Goal: Task Accomplishment & Management: Manage account settings

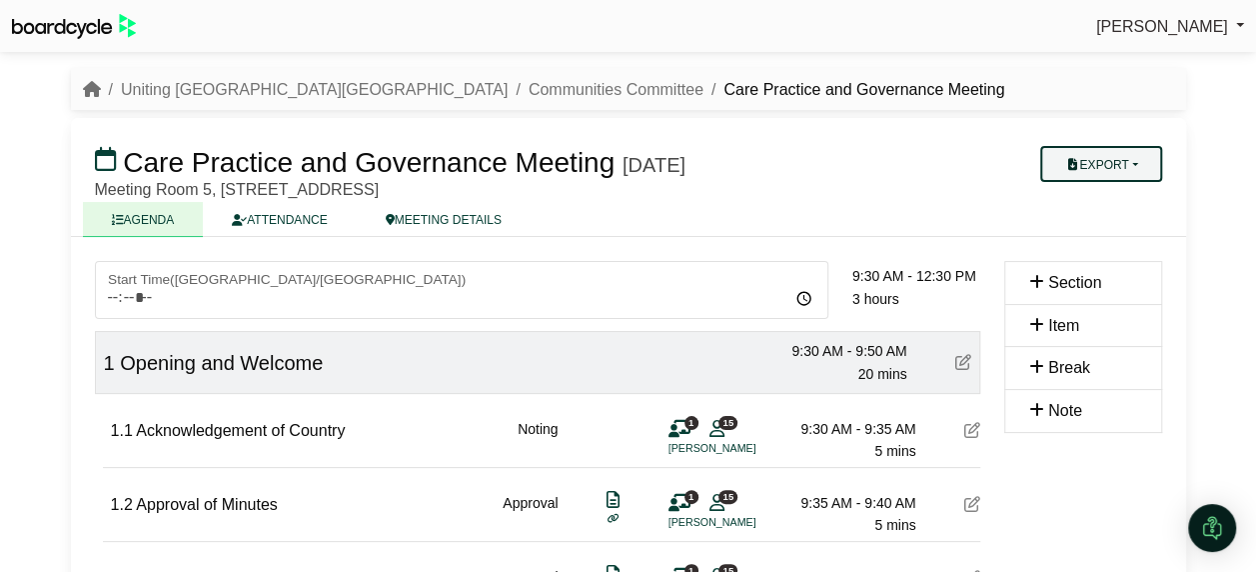
click at [1092, 152] on button "Export" at bounding box center [1100, 164] width 121 height 36
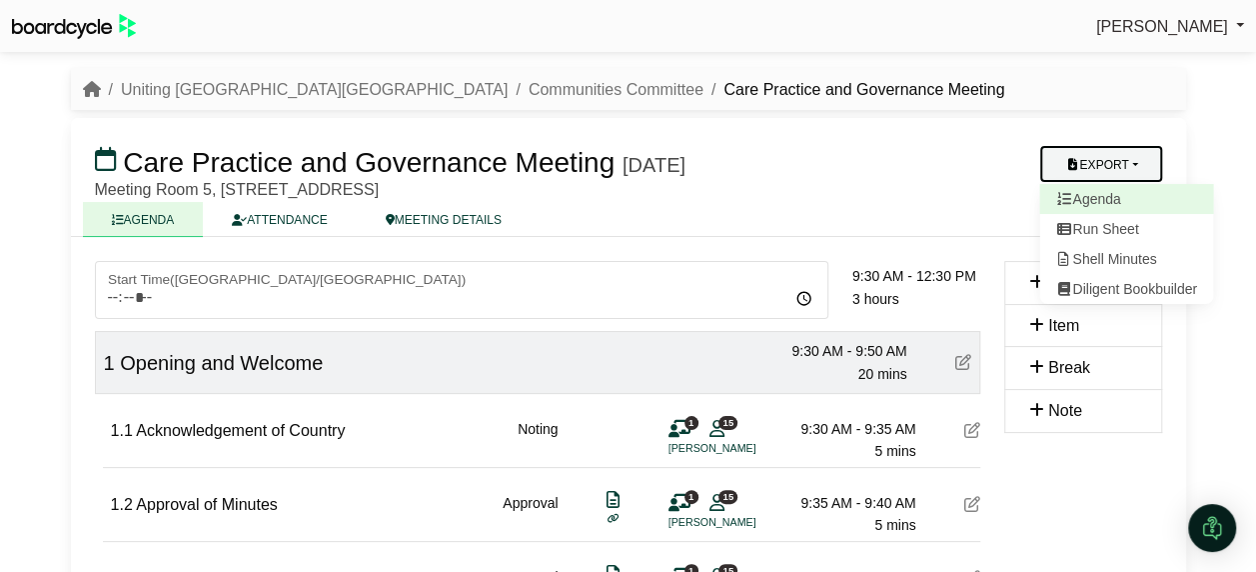
drag, startPoint x: 1121, startPoint y: 194, endPoint x: 1136, endPoint y: 198, distance: 15.5
click at [1121, 194] on link "Agenda" at bounding box center [1126, 199] width 174 height 30
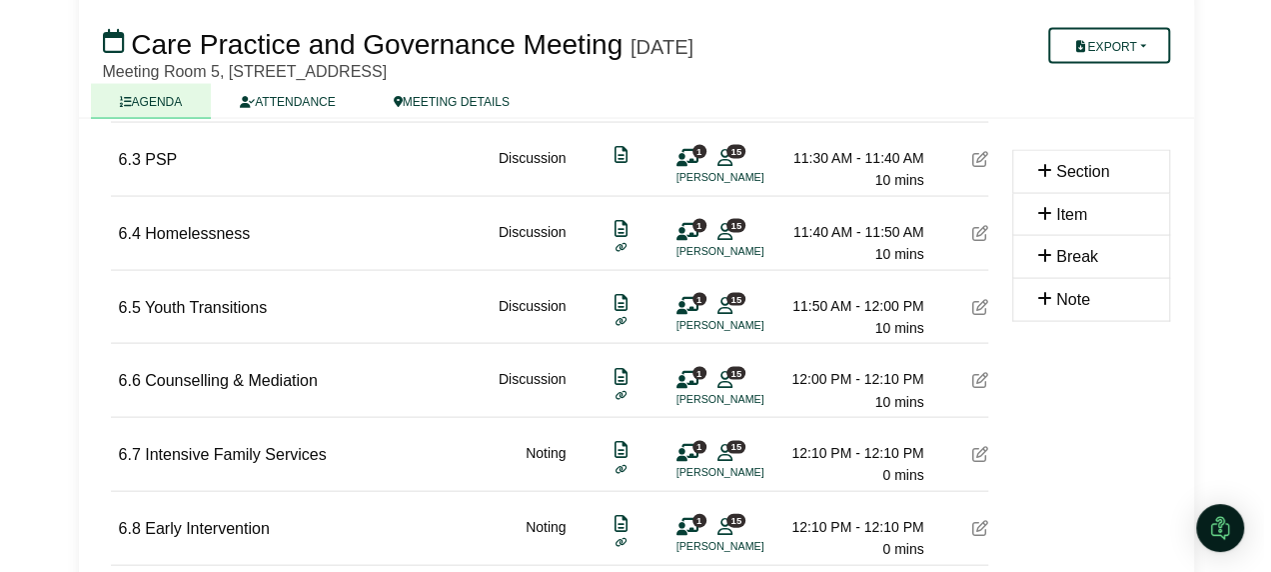
scroll to position [1799, 0]
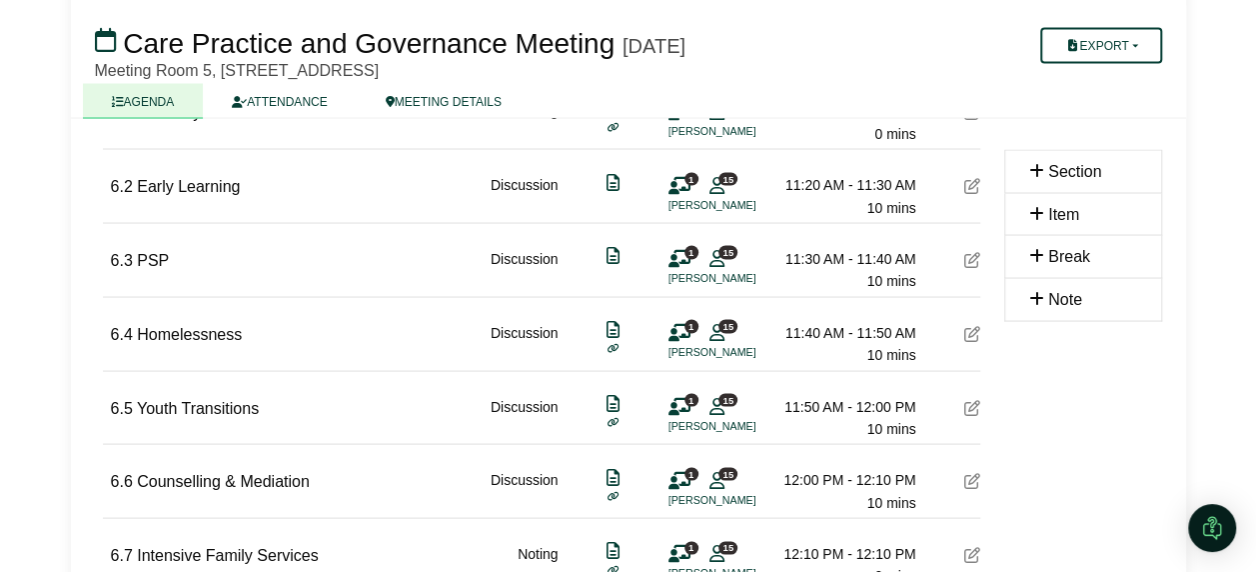
click at [974, 178] on icon at bounding box center [972, 185] width 16 height 16
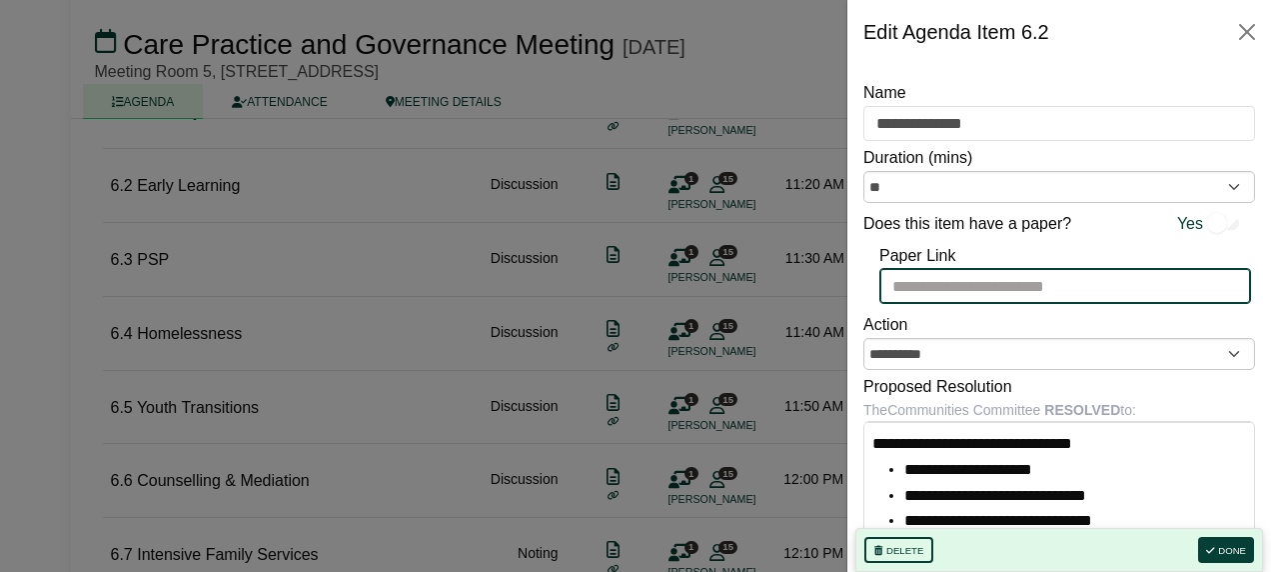
click at [959, 294] on input "Paper Link" at bounding box center [1065, 286] width 372 height 36
paste input "**********"
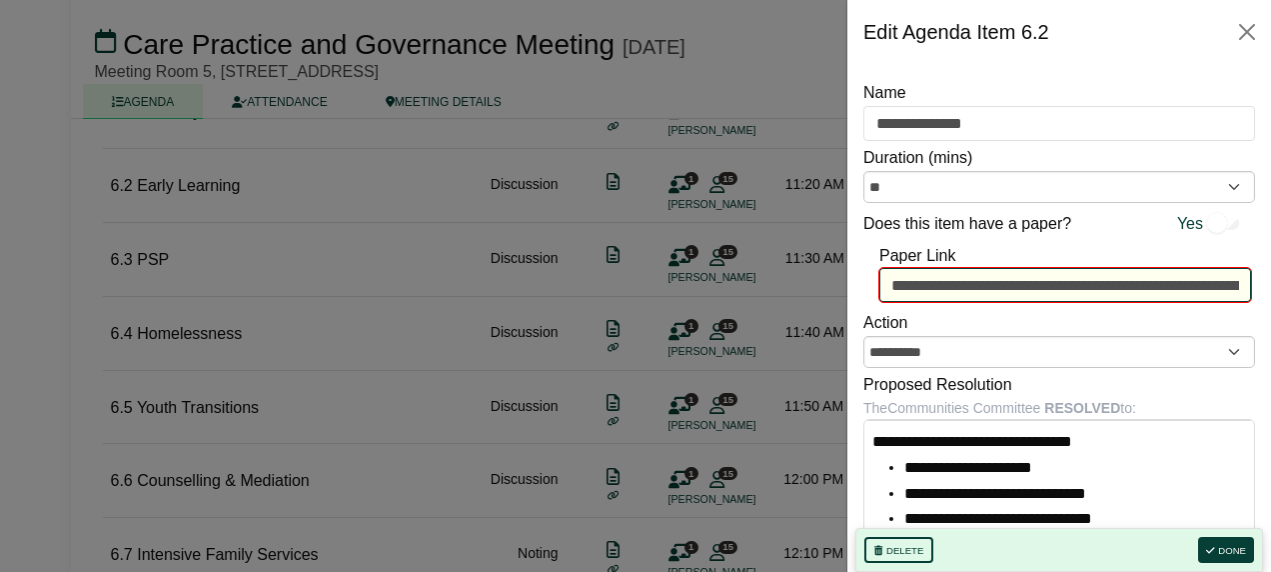
scroll to position [0, 1926]
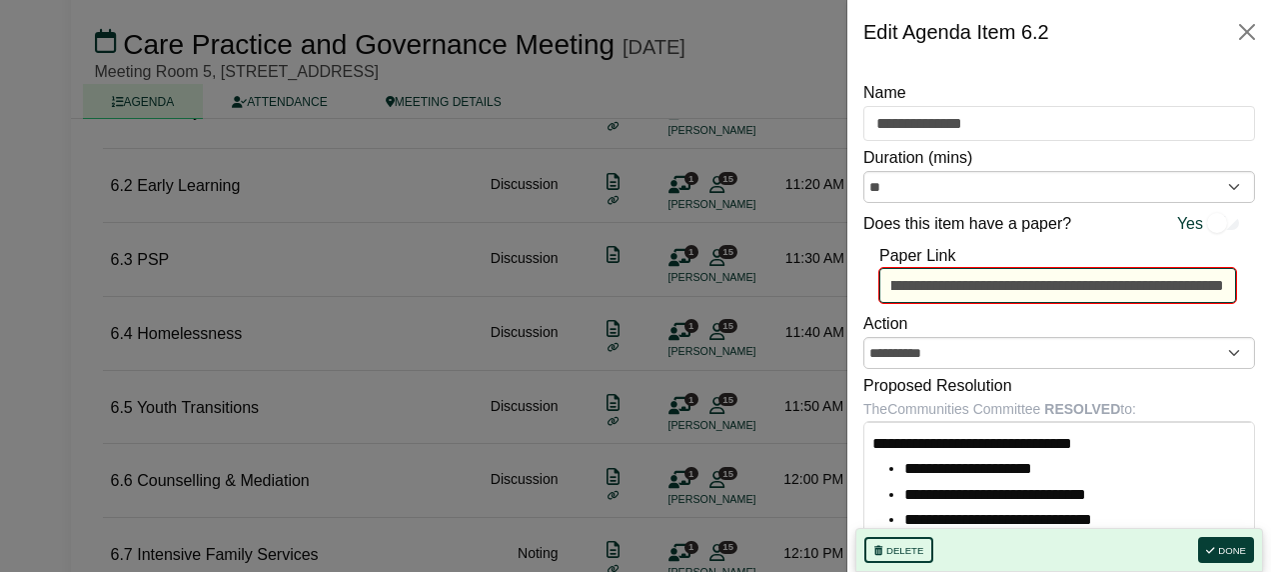
type input "**********"
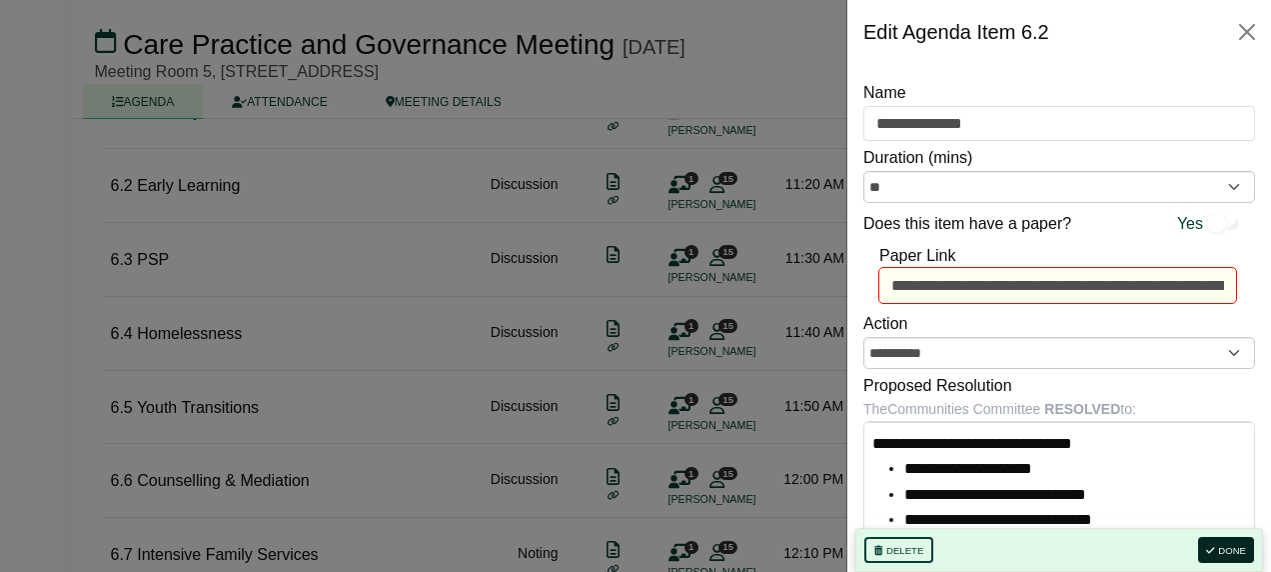
click at [1226, 542] on button "Done" at bounding box center [1226, 550] width 56 height 26
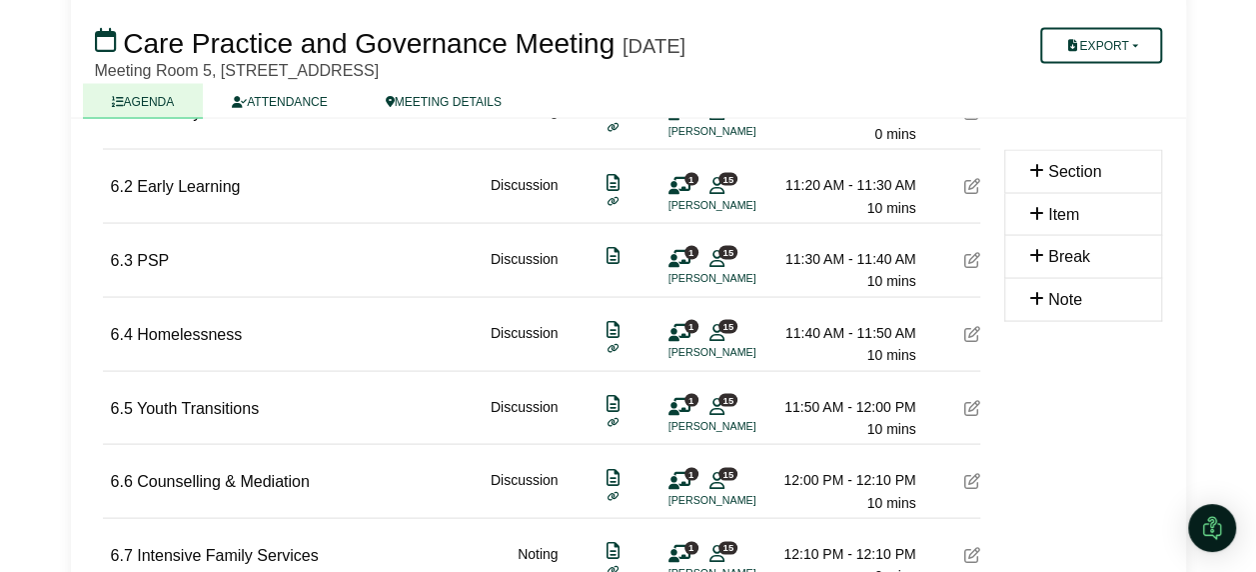
click at [955, 249] on div "6.3 PSP Discussion 1 15 Anita Le Lay 11:30 AM - 11:40 AM 10 mins" at bounding box center [545, 257] width 869 height 69
click at [967, 251] on icon at bounding box center [972, 259] width 16 height 16
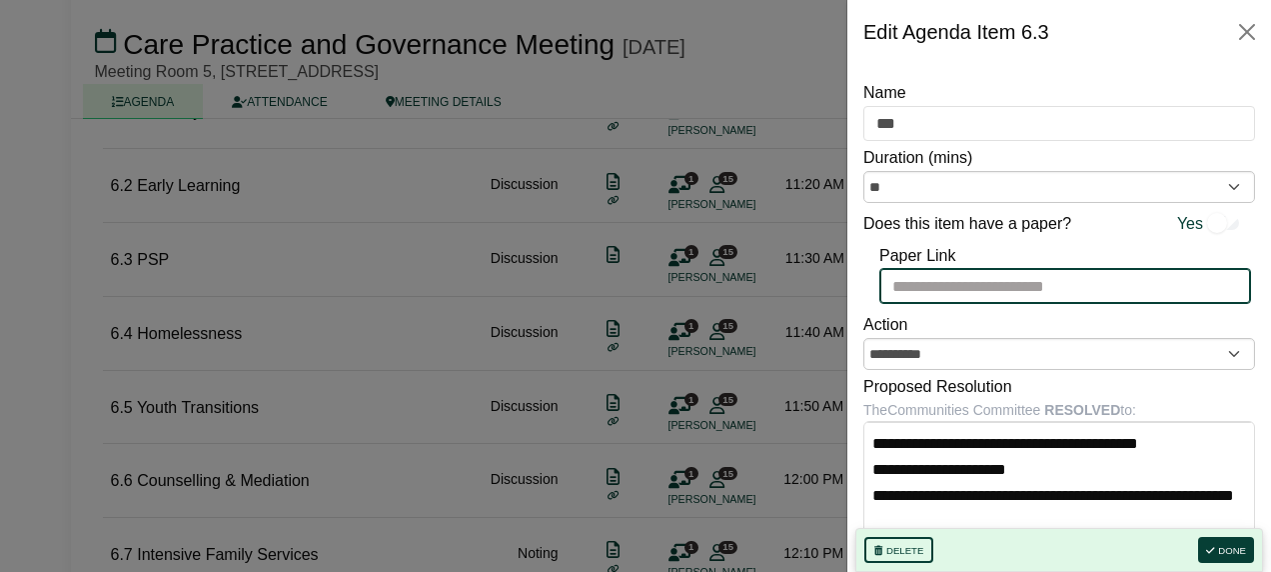
click at [945, 278] on input "Paper Link" at bounding box center [1065, 286] width 372 height 36
paste input "**********"
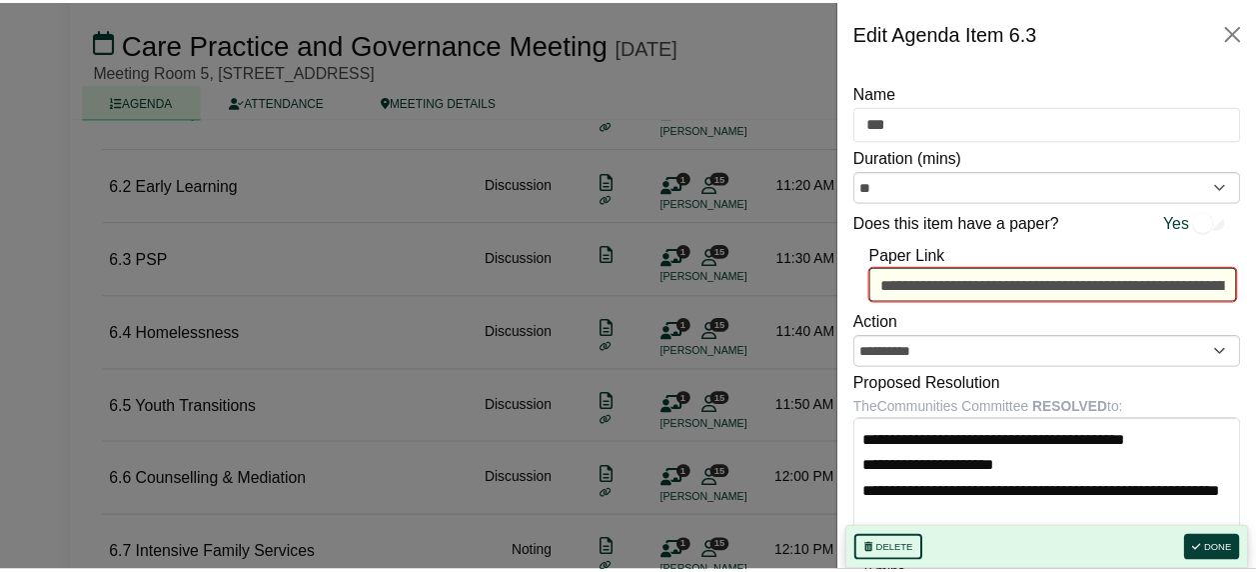
scroll to position [0, 1829]
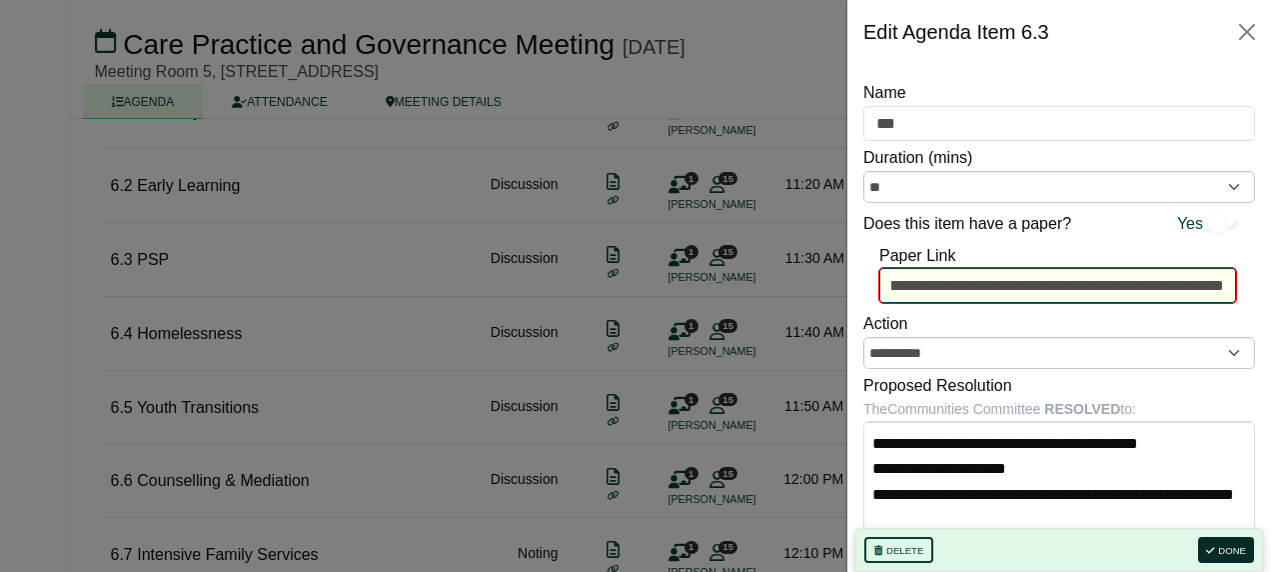
type input "**********"
drag, startPoint x: 1241, startPoint y: 551, endPoint x: 1256, endPoint y: 542, distance: 17.5
click at [1241, 550] on button "Done" at bounding box center [1226, 550] width 56 height 26
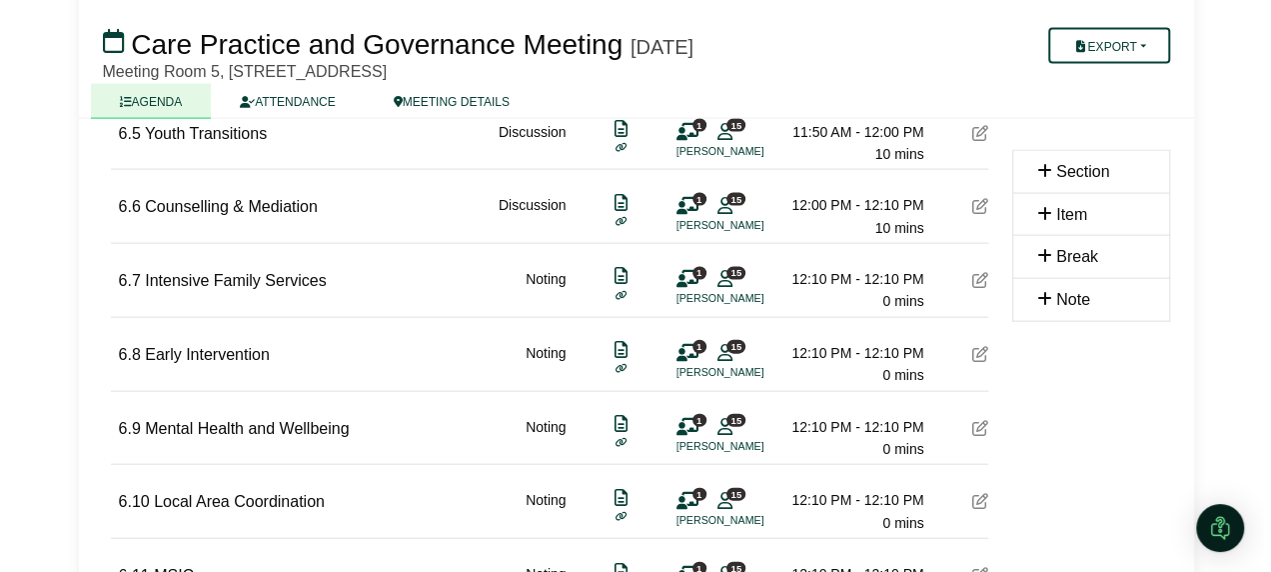
scroll to position [2099, 0]
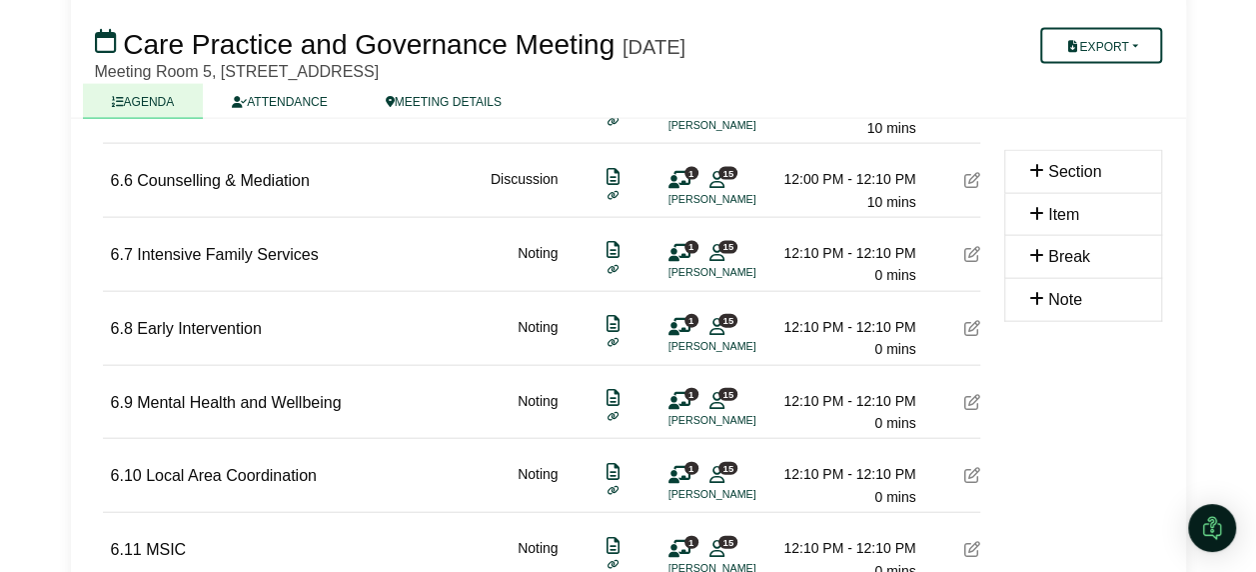
click at [977, 394] on icon at bounding box center [972, 402] width 16 height 16
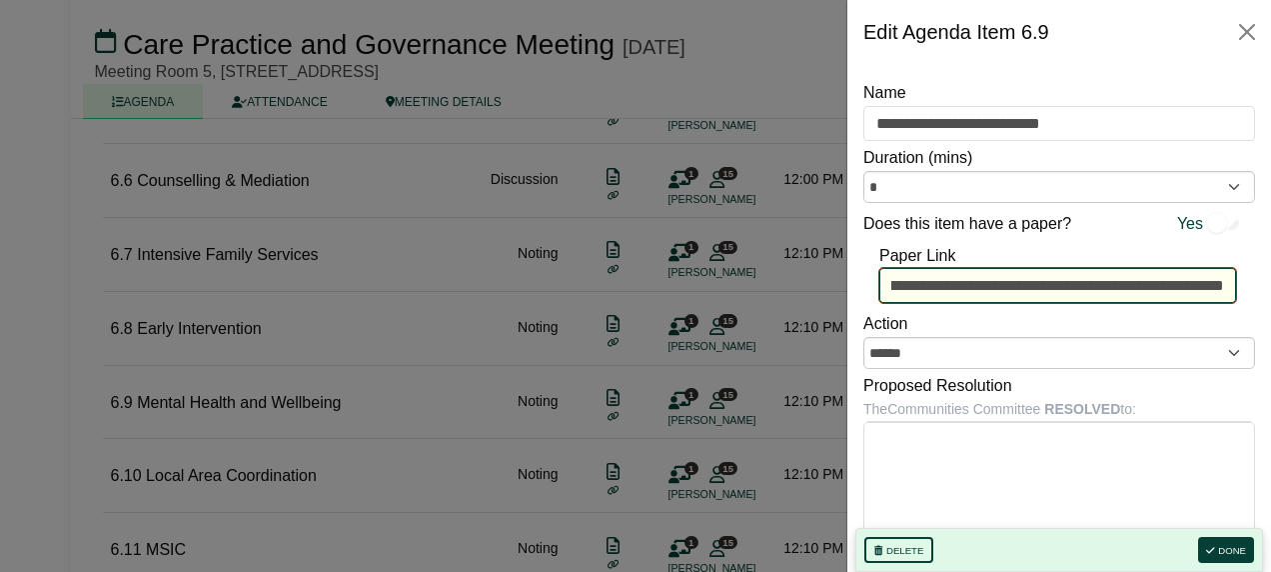
scroll to position [0, 2139]
drag, startPoint x: 892, startPoint y: 286, endPoint x: 1274, endPoint y: 336, distance: 385.0
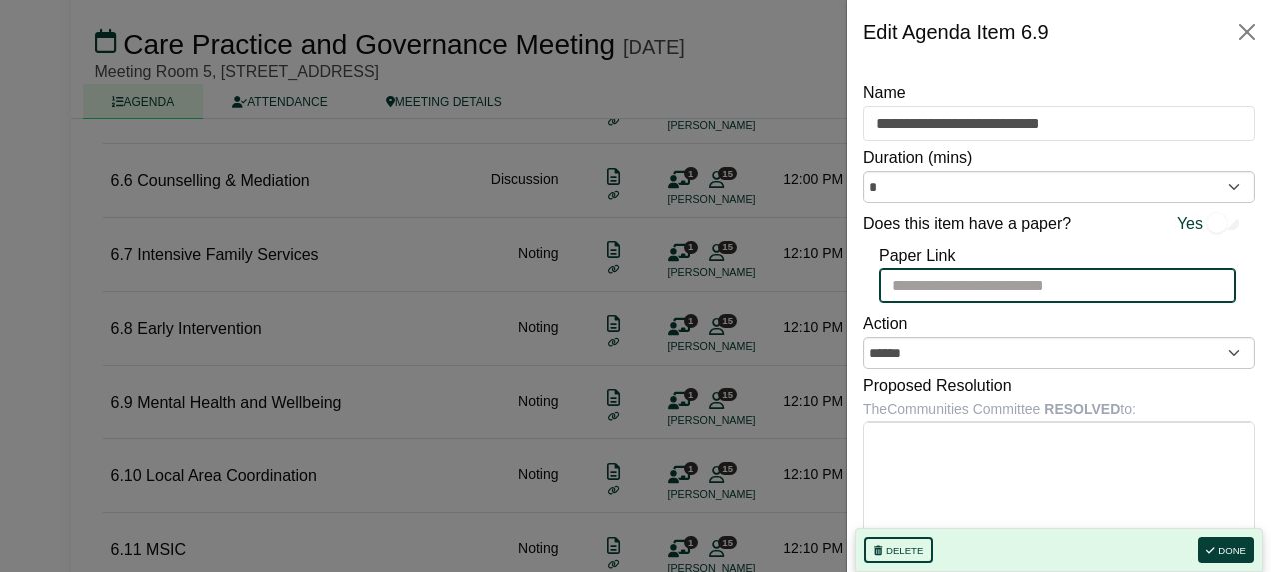
scroll to position [0, 0]
paste input "**********"
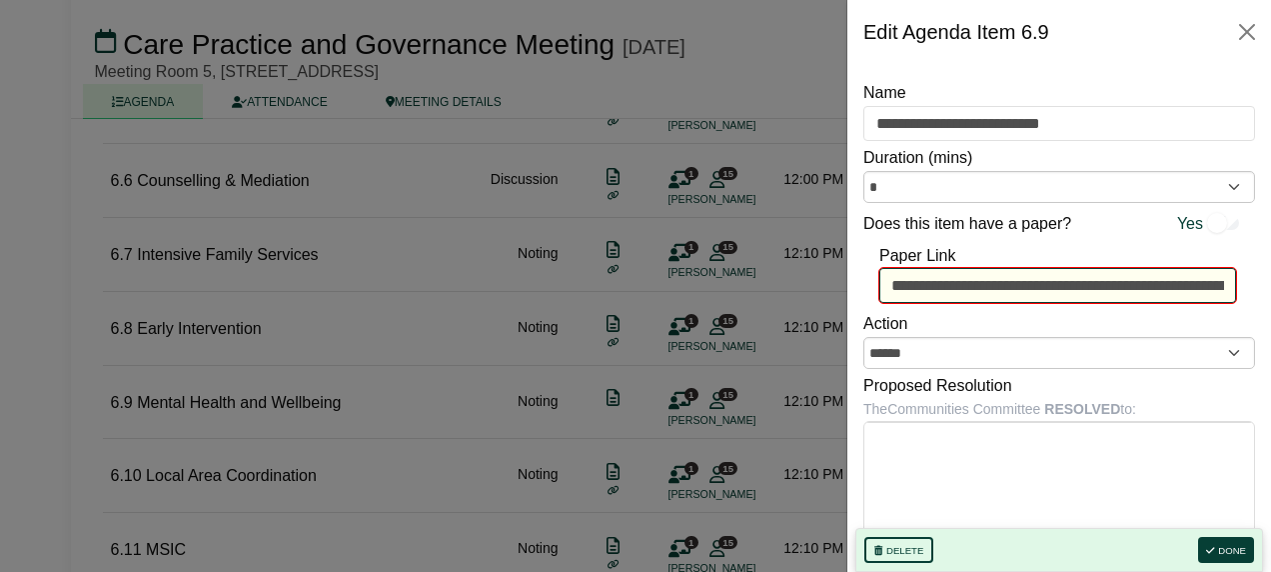
scroll to position [0, 1965]
type input "**********"
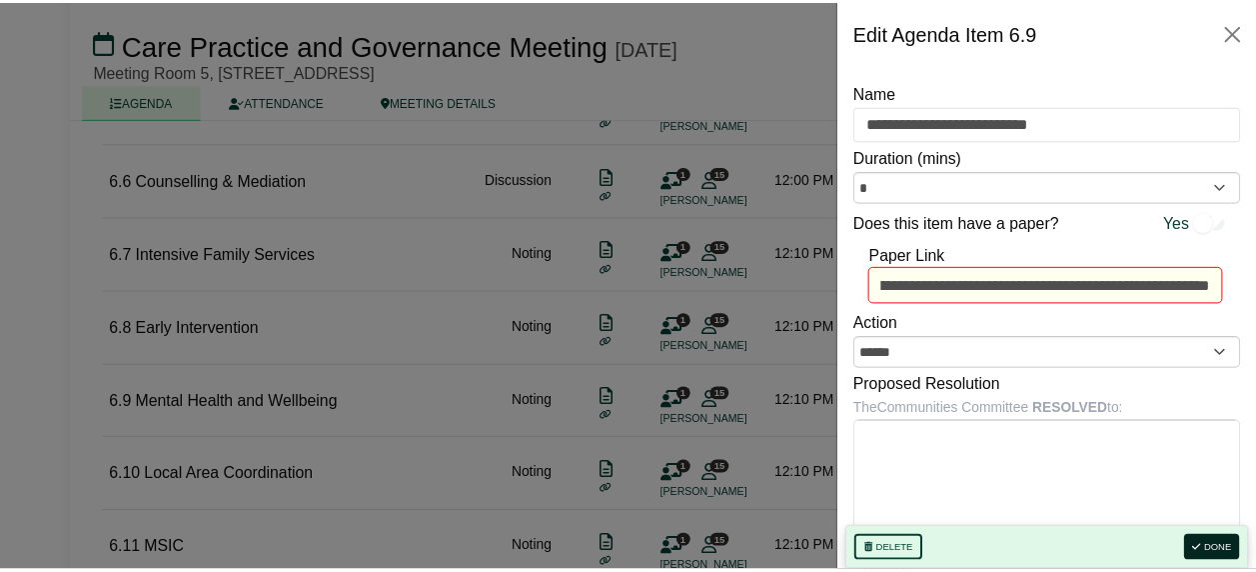
scroll to position [0, 0]
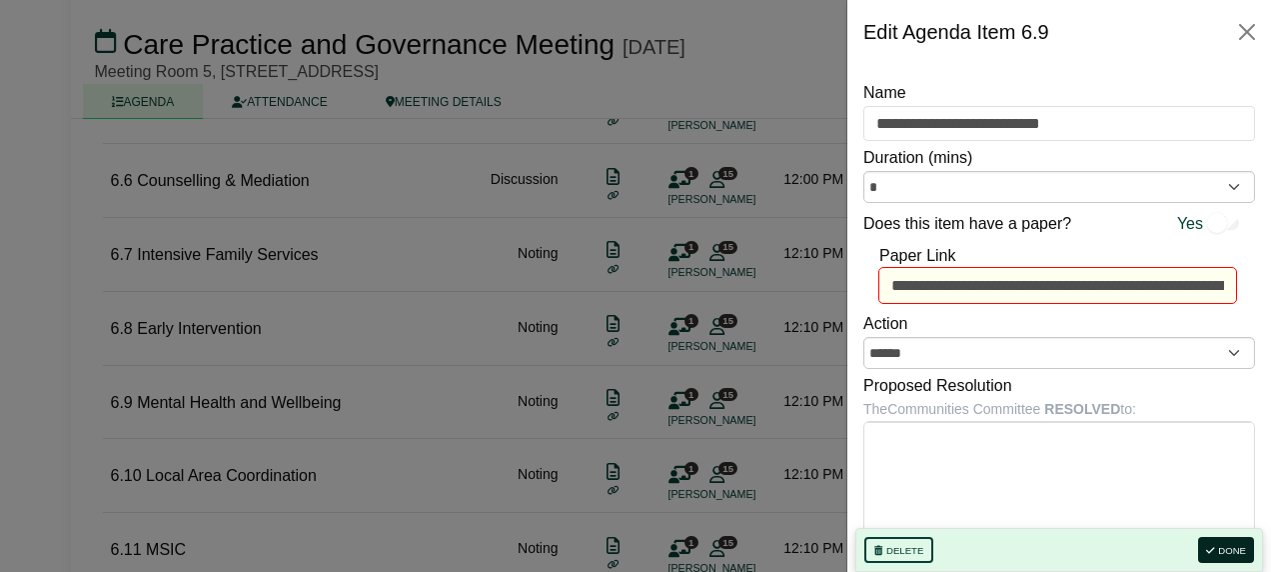
click at [1233, 542] on button "Done" at bounding box center [1226, 550] width 56 height 26
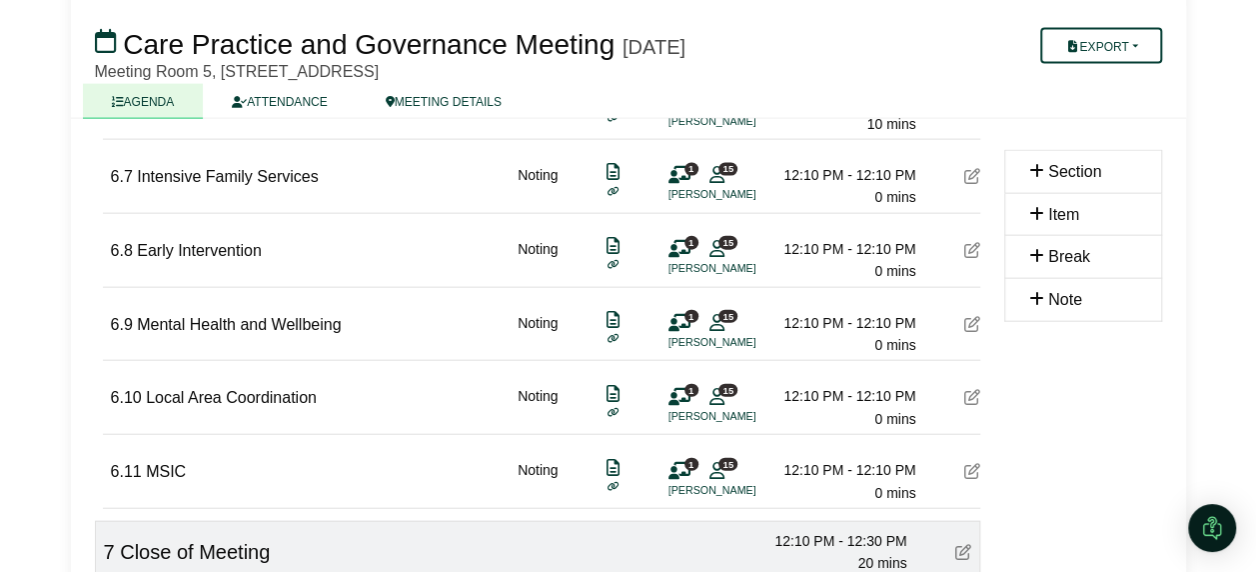
scroll to position [2498, 0]
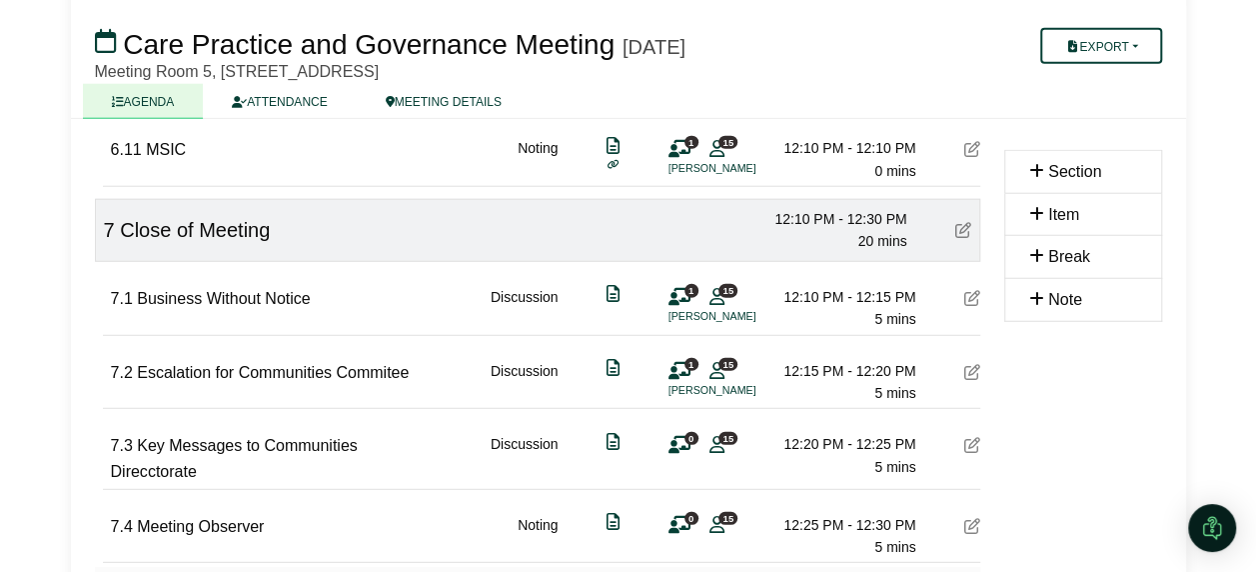
click at [952, 352] on div "7.2 Escalation for Communities Commitee Discussion 1 15 Jennine Blundell 12:15 …" at bounding box center [545, 370] width 869 height 69
click at [961, 356] on div "7.2 Escalation for Communities Commitee Discussion 1 15 Jennine Blundell 12:15 …" at bounding box center [545, 370] width 869 height 69
click at [971, 364] on icon at bounding box center [972, 372] width 16 height 16
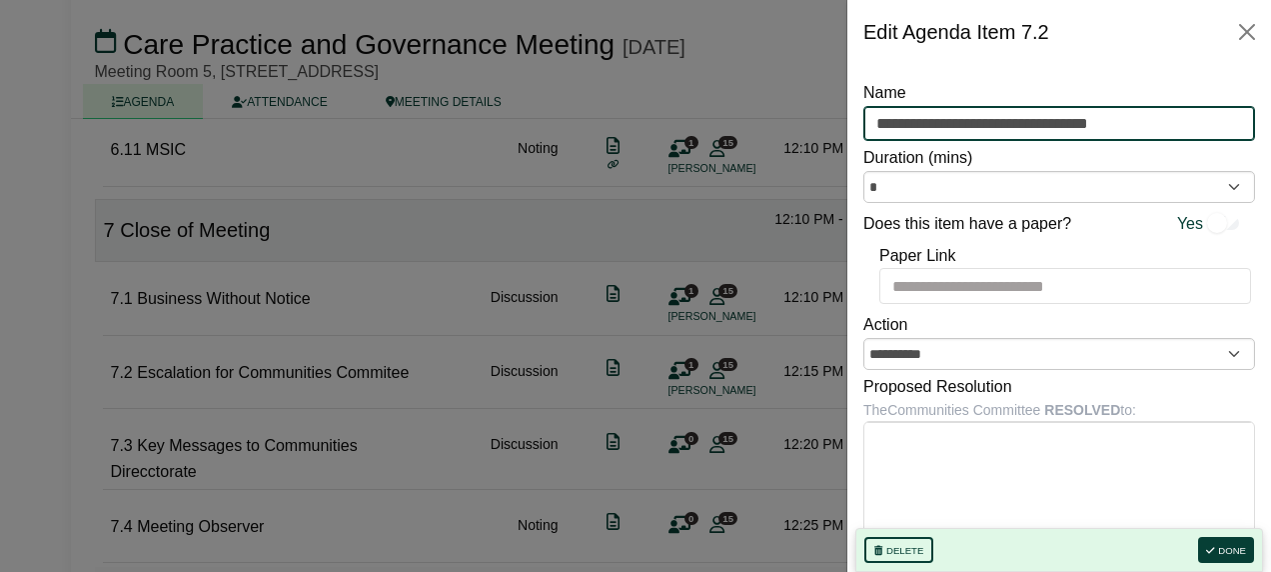
click at [1130, 123] on input "**********" at bounding box center [1059, 124] width 392 height 36
type input "**********"
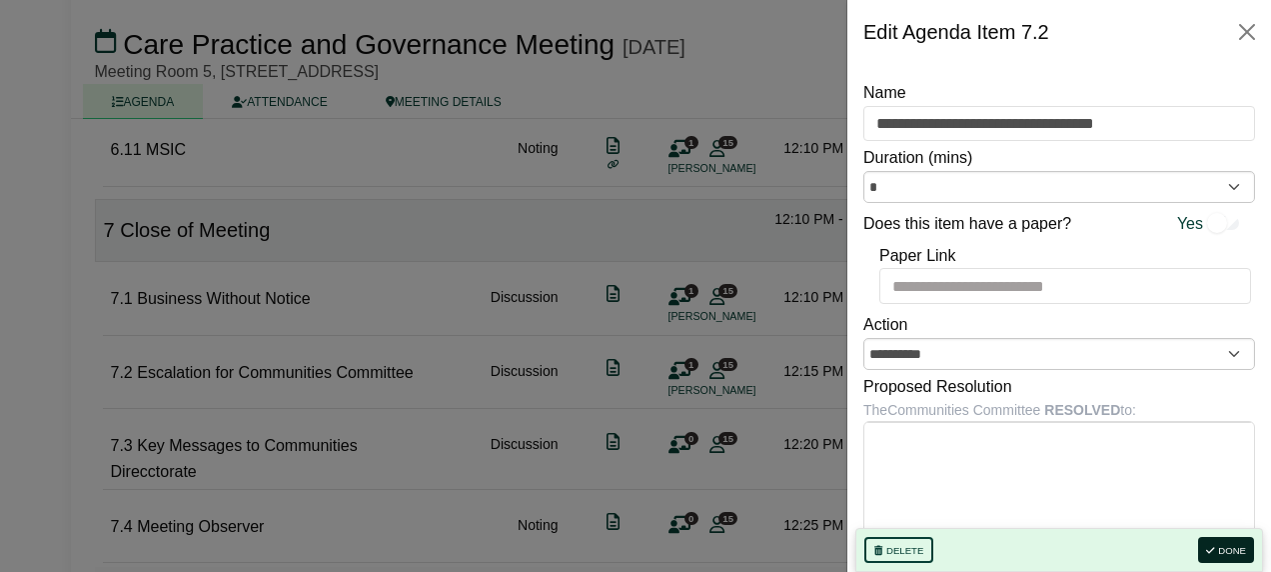
click at [1233, 550] on button "Done" at bounding box center [1226, 550] width 56 height 26
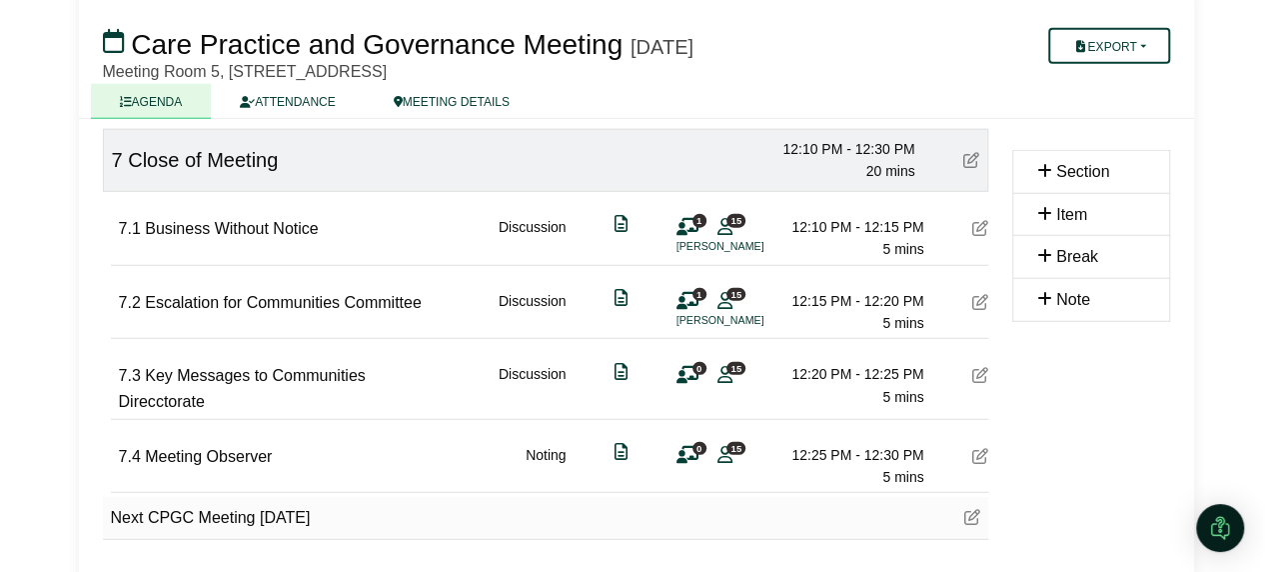
scroll to position [2598, 0]
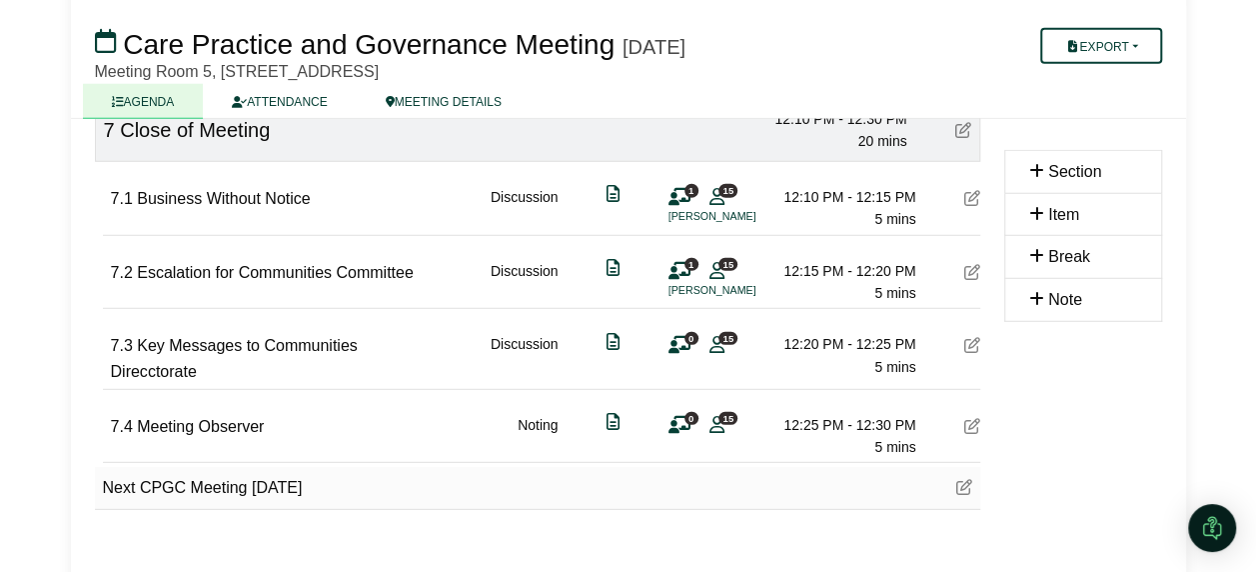
click at [965, 337] on icon at bounding box center [972, 345] width 16 height 16
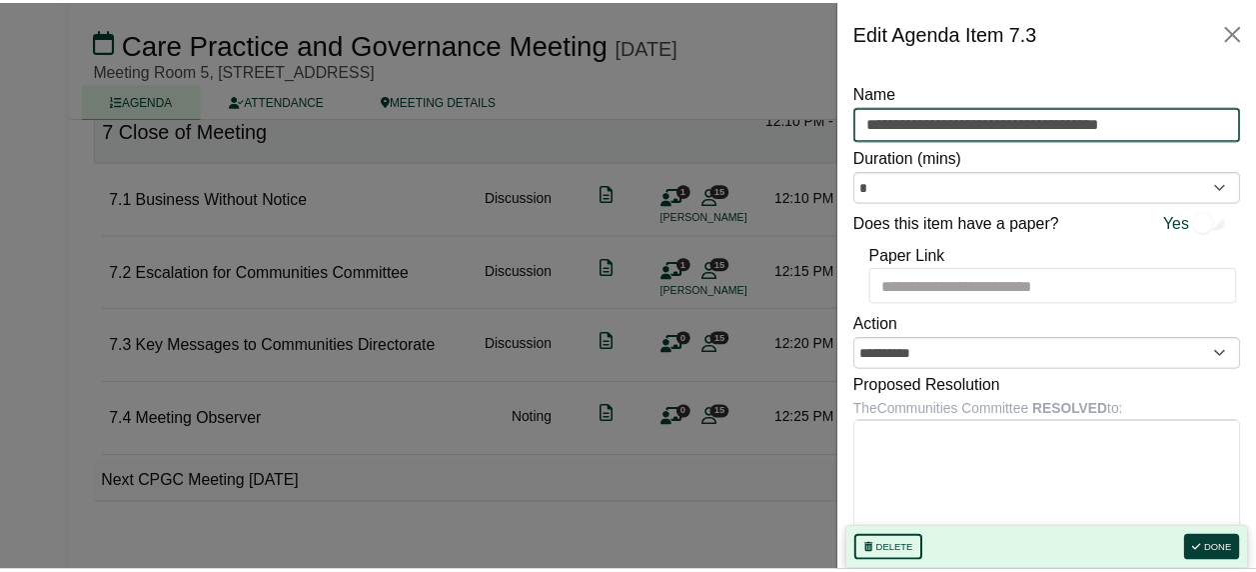
scroll to position [2591, 0]
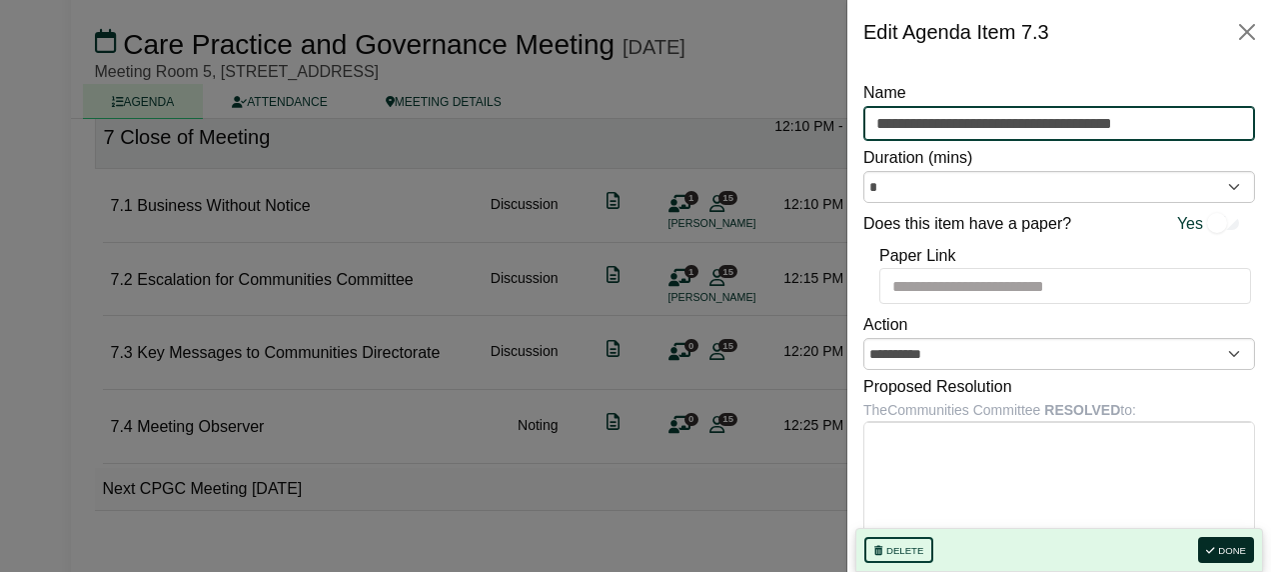
type input "**********"
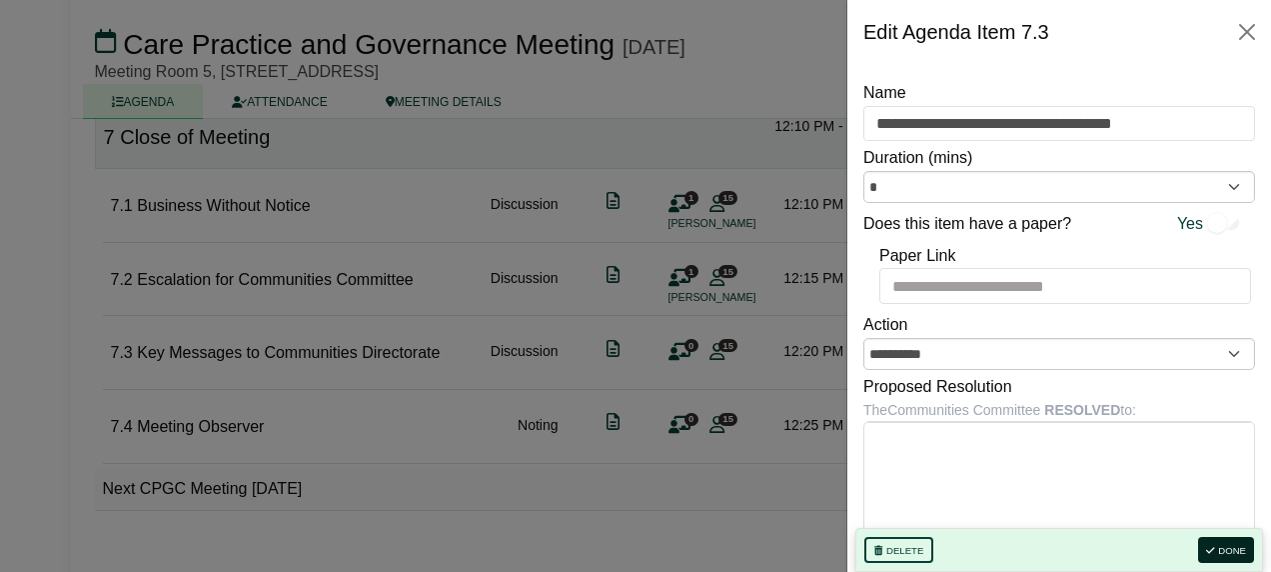
click at [1225, 553] on button "Done" at bounding box center [1226, 550] width 56 height 26
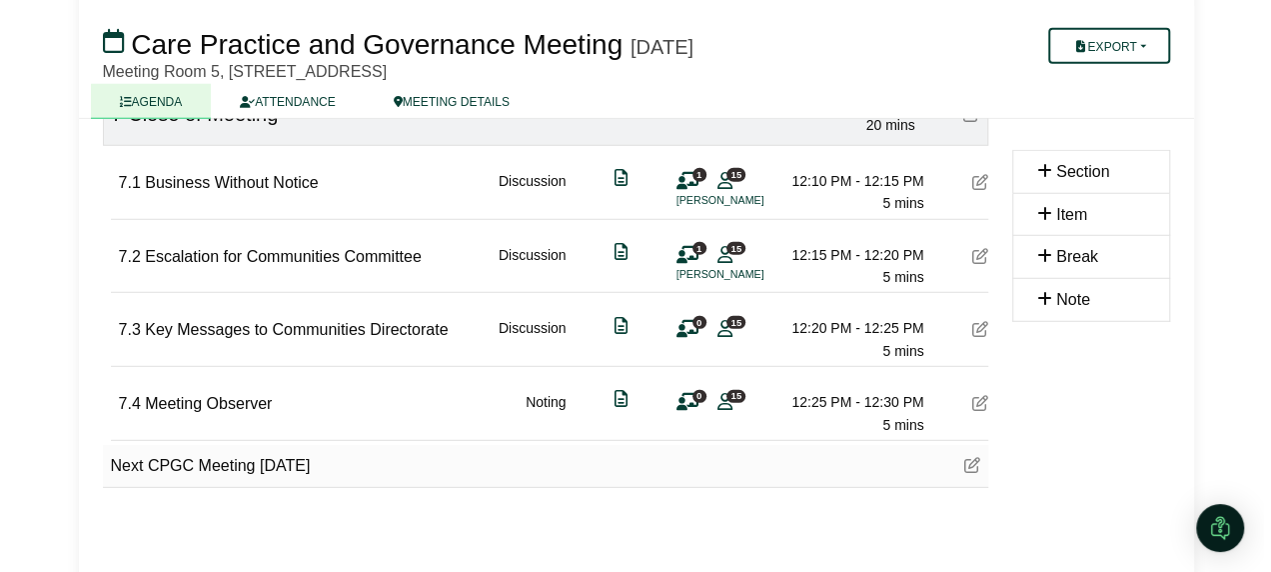
scroll to position [2624, 0]
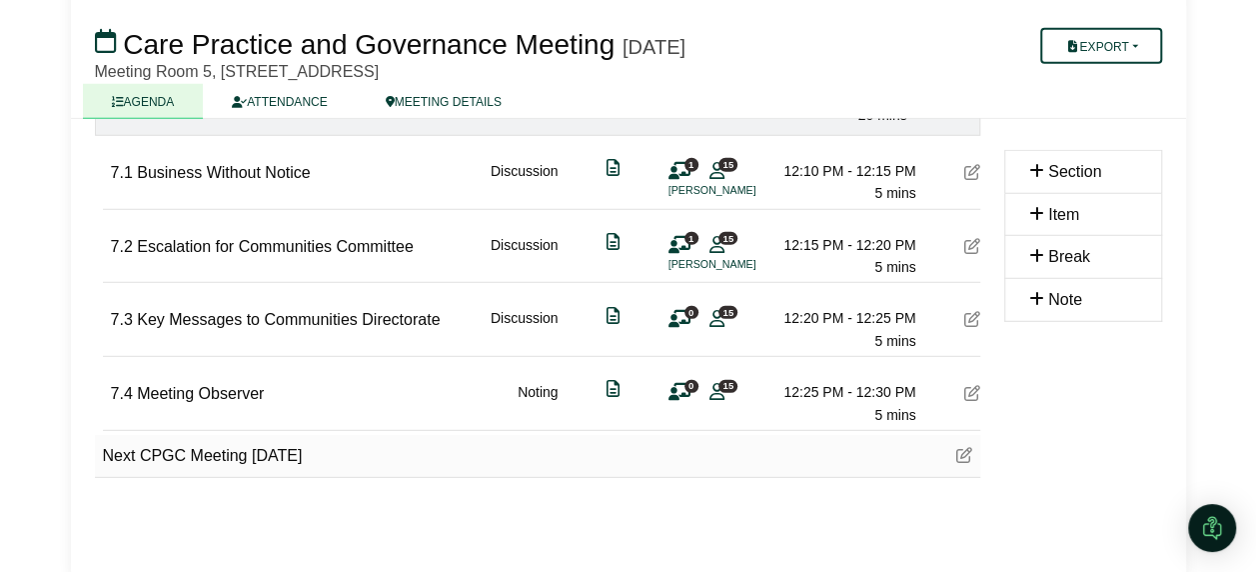
click at [976, 385] on icon at bounding box center [972, 393] width 16 height 16
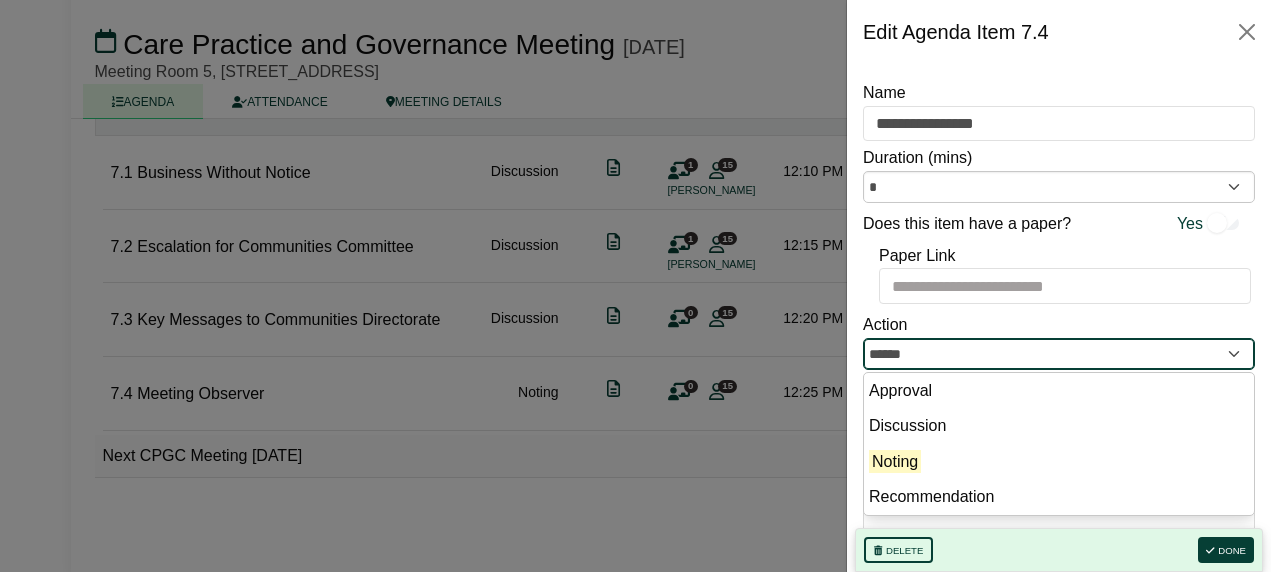
click at [905, 350] on input "******" at bounding box center [1059, 354] width 392 height 32
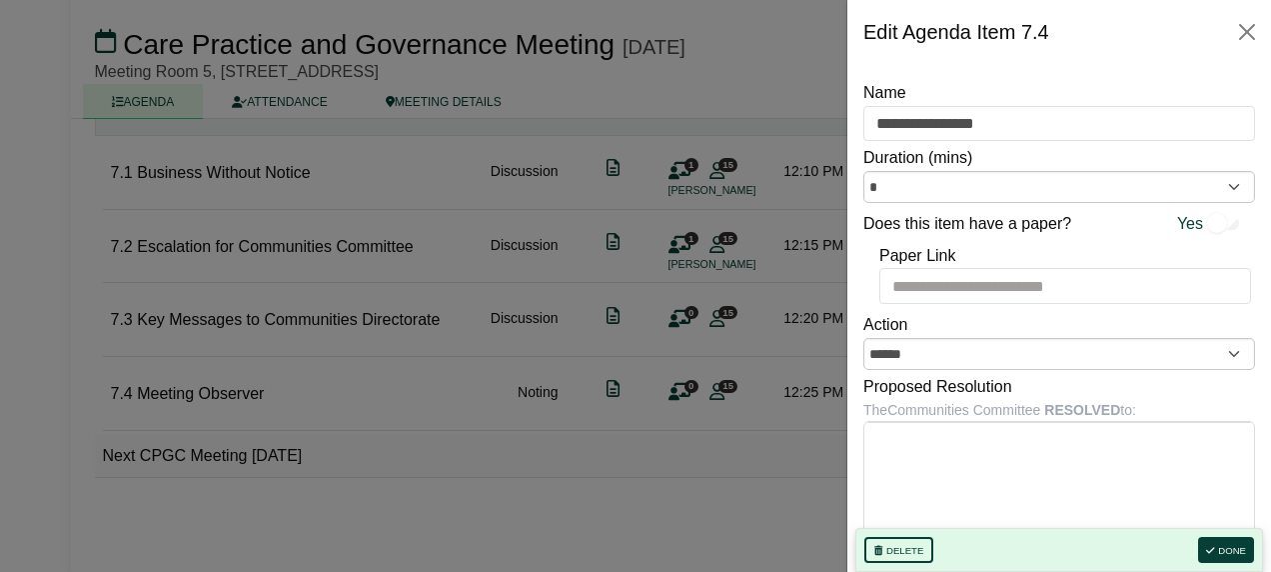
click at [1037, 303] on div "Paper Link" at bounding box center [1059, 273] width 392 height 69
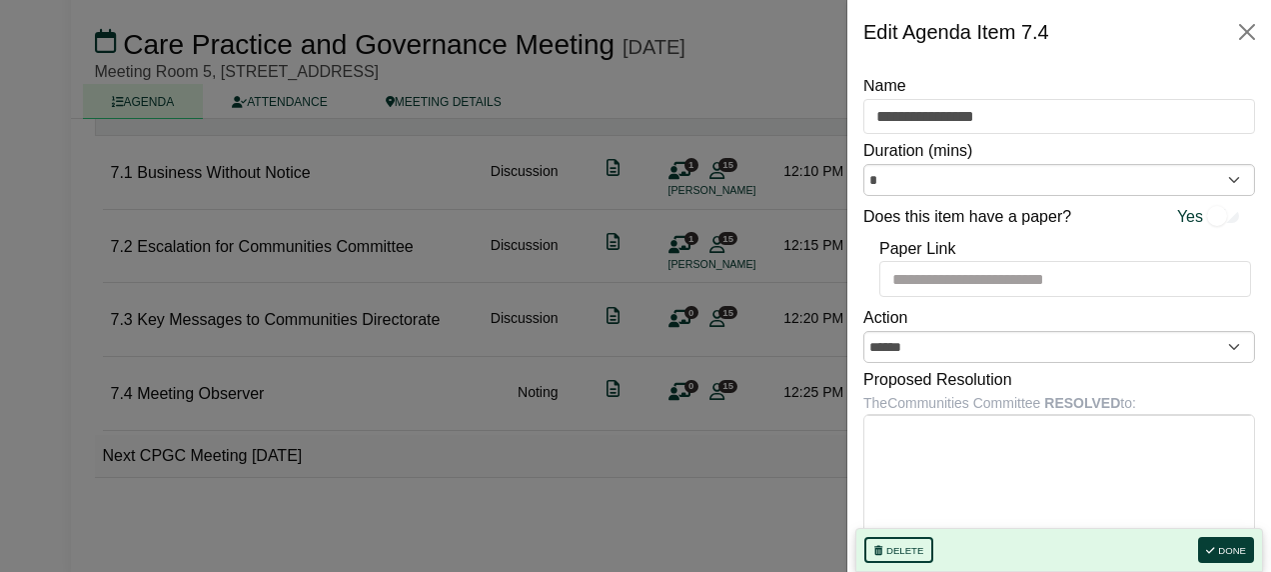
scroll to position [0, 0]
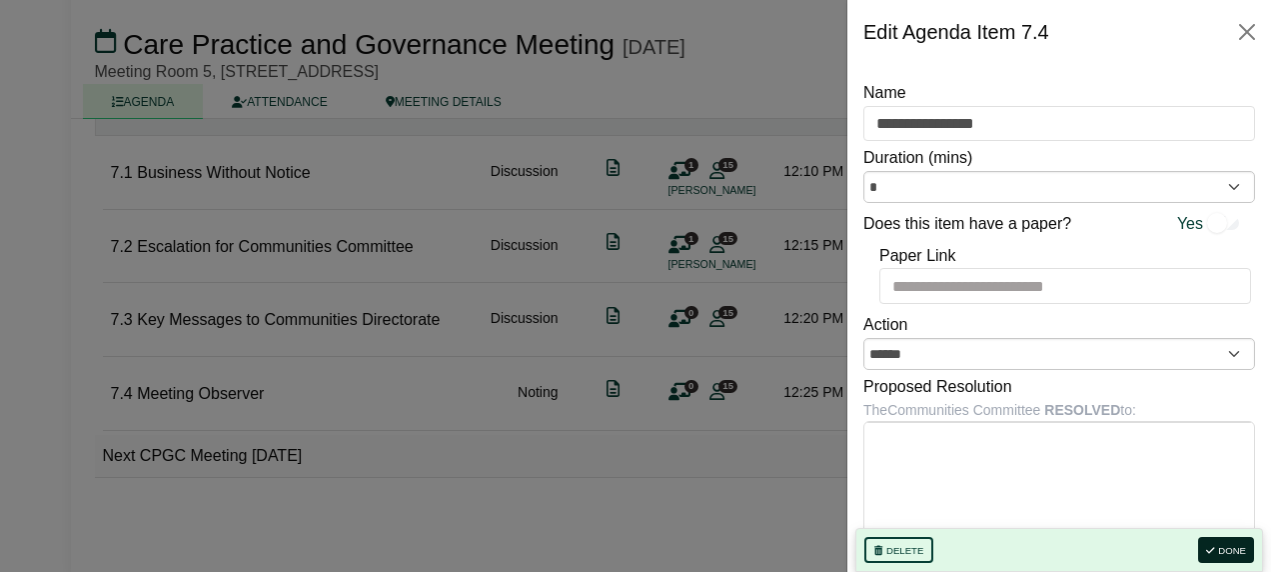
click at [1217, 544] on button "Done" at bounding box center [1226, 550] width 56 height 26
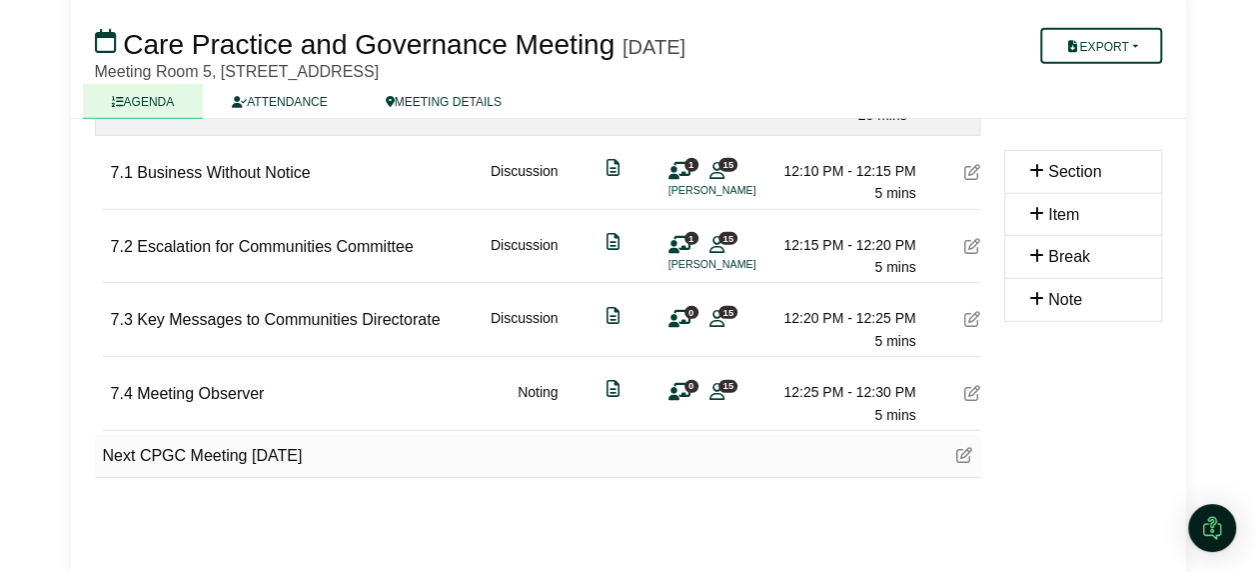
click at [679, 392] on icon at bounding box center [680, 392] width 22 height 1
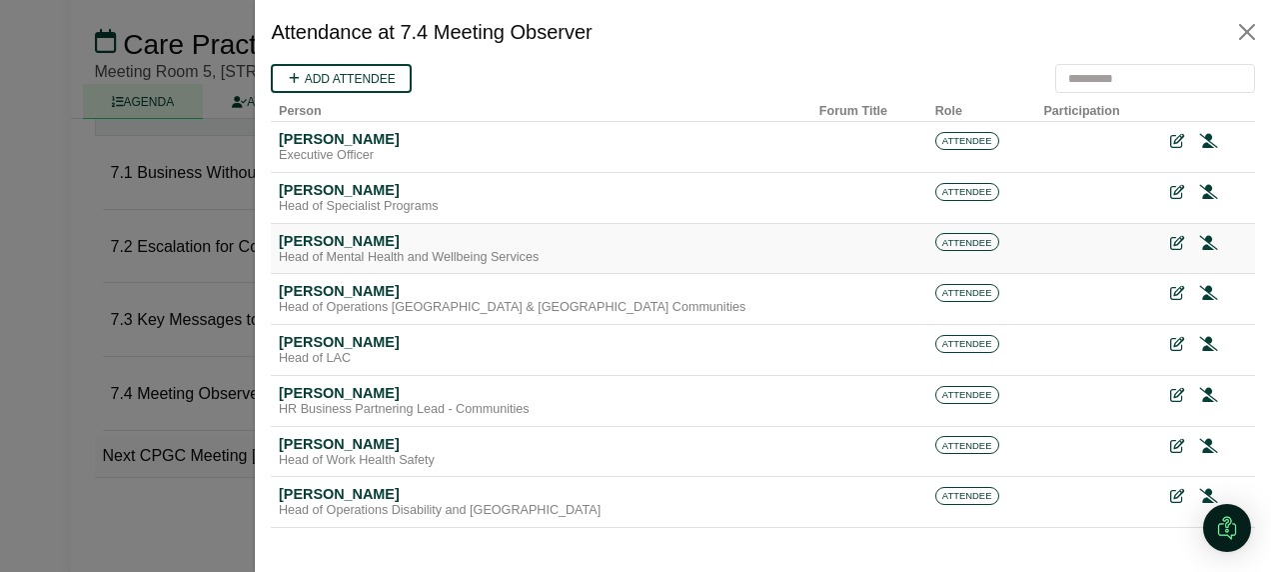
click at [1170, 245] on icon at bounding box center [1177, 243] width 14 height 14
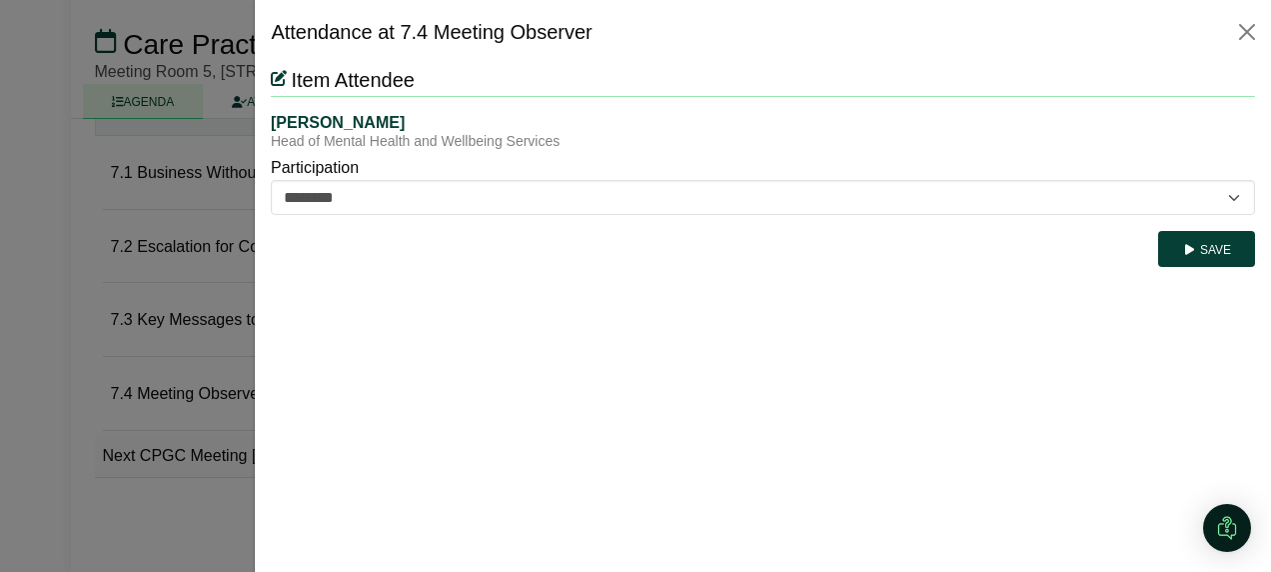
click at [389, 215] on div "Save" at bounding box center [763, 241] width 984 height 52
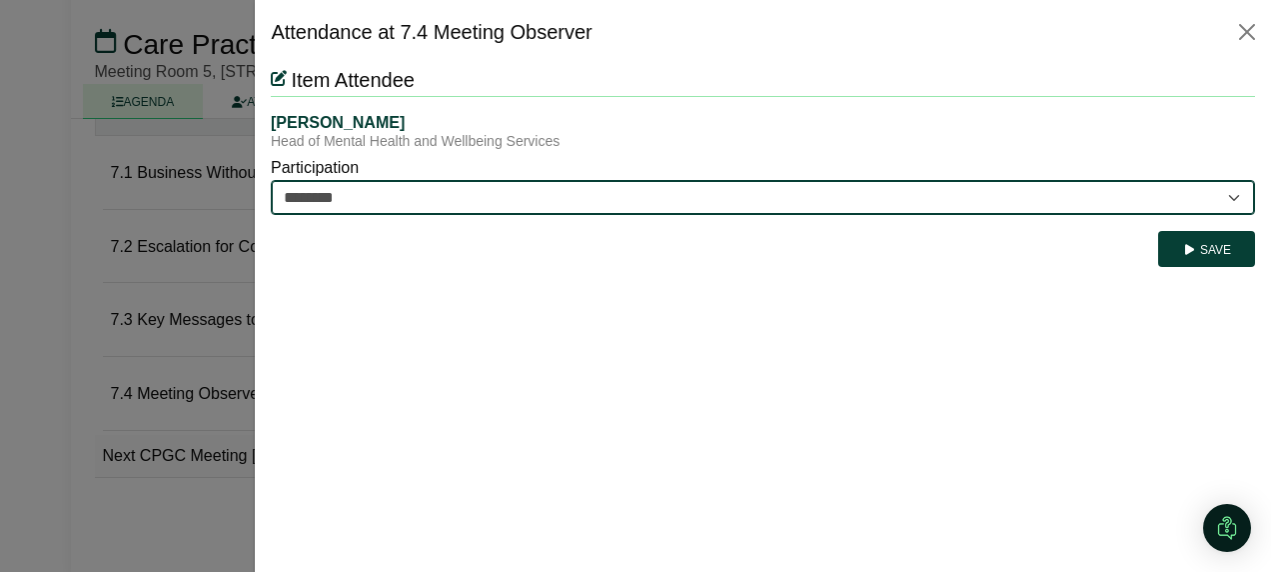
click at [391, 200] on select "********* ********" at bounding box center [763, 197] width 984 height 35
select select "*********"
click at [271, 180] on select "********* ********" at bounding box center [763, 197] width 984 height 35
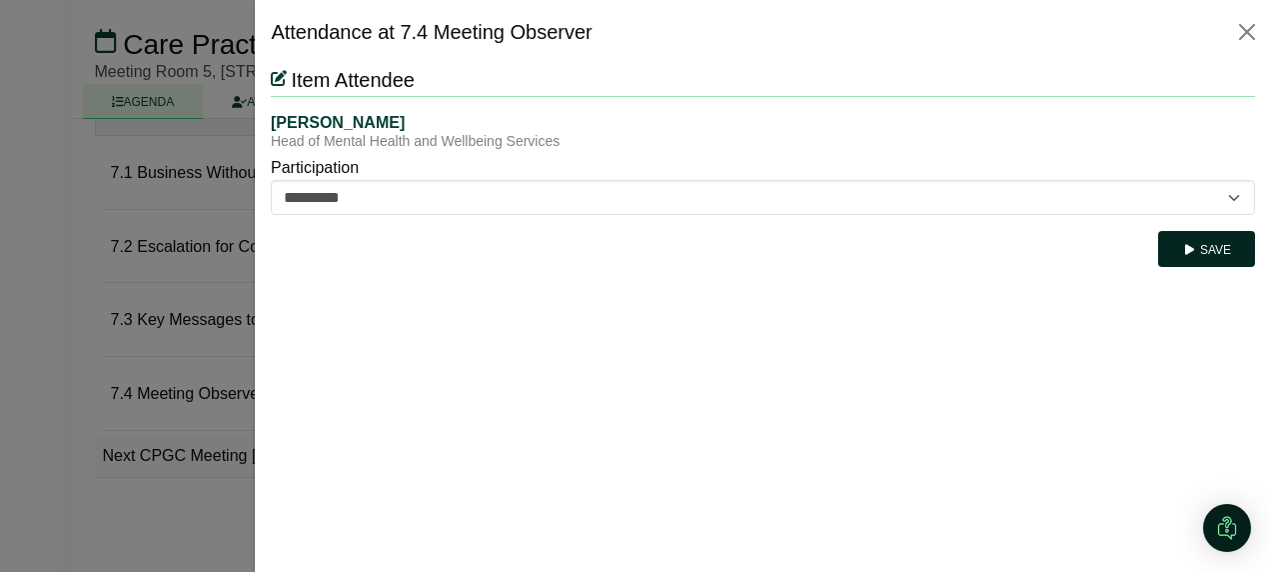
click at [1227, 249] on button "Save" at bounding box center [1206, 249] width 97 height 36
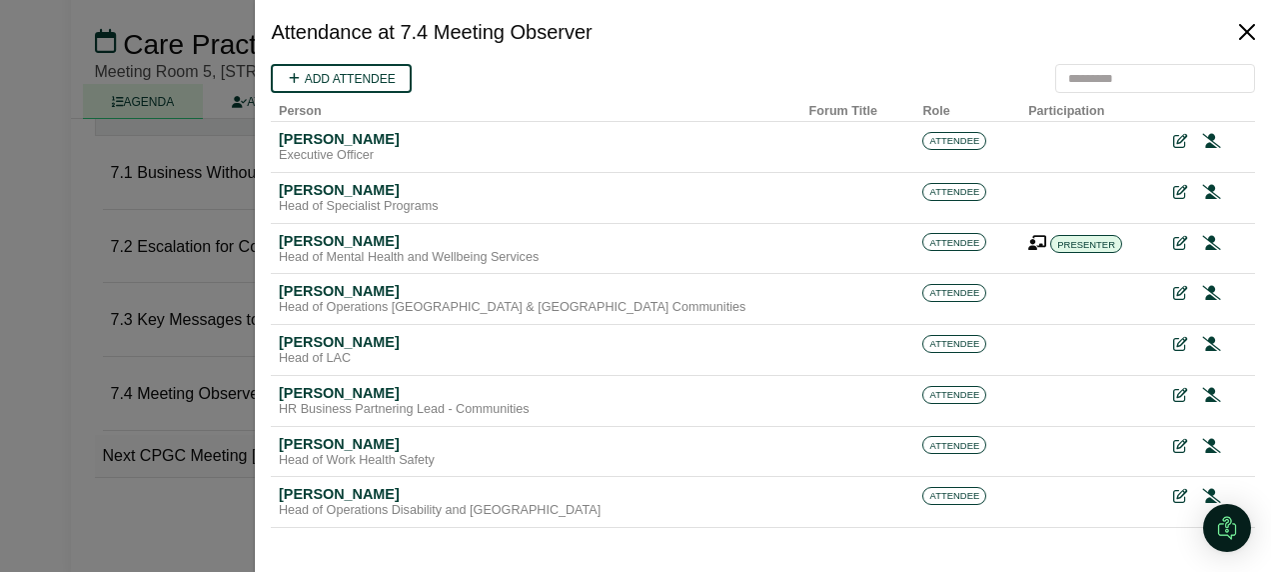
click at [1245, 24] on button "Close" at bounding box center [1247, 32] width 32 height 32
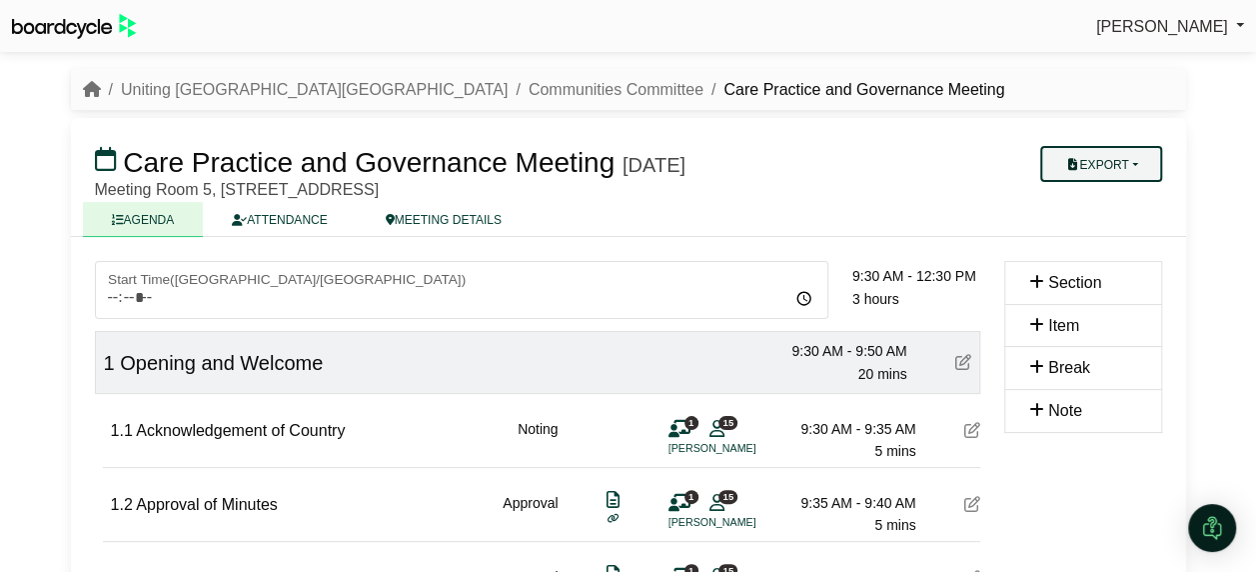
click at [1135, 166] on button "Export" at bounding box center [1100, 164] width 121 height 36
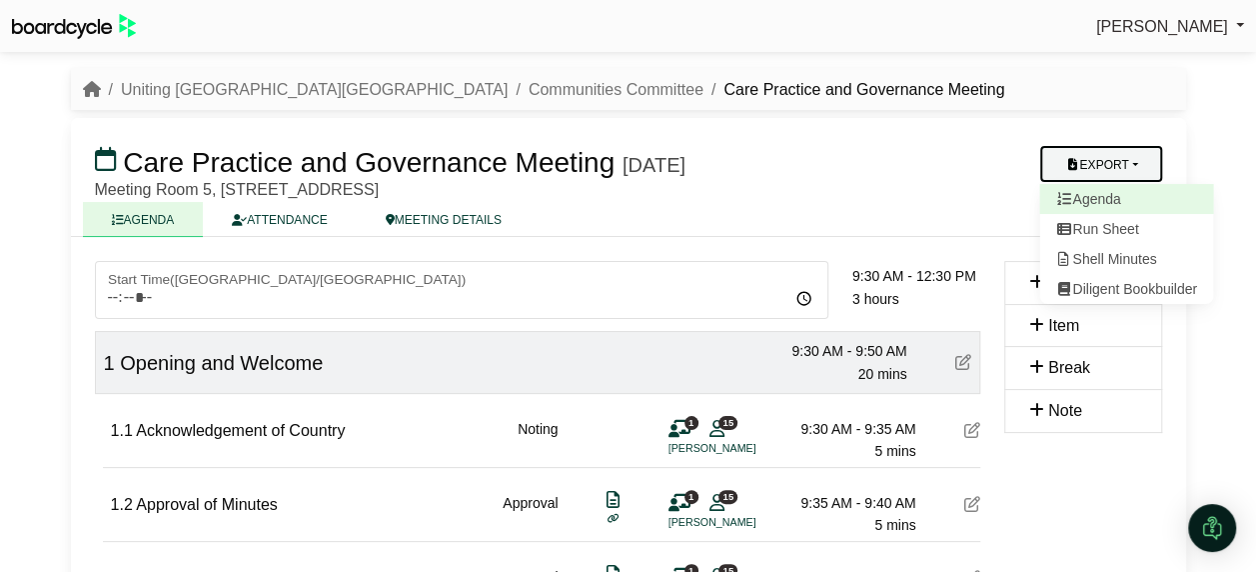
click at [1117, 200] on link "Agenda" at bounding box center [1126, 199] width 174 height 30
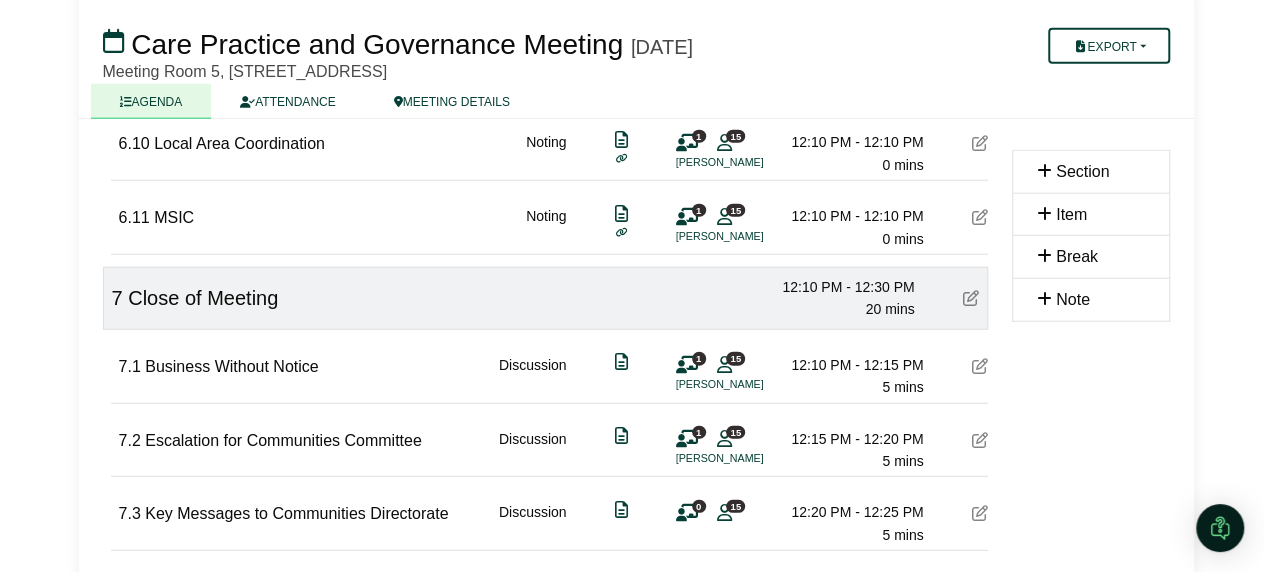
scroll to position [2624, 0]
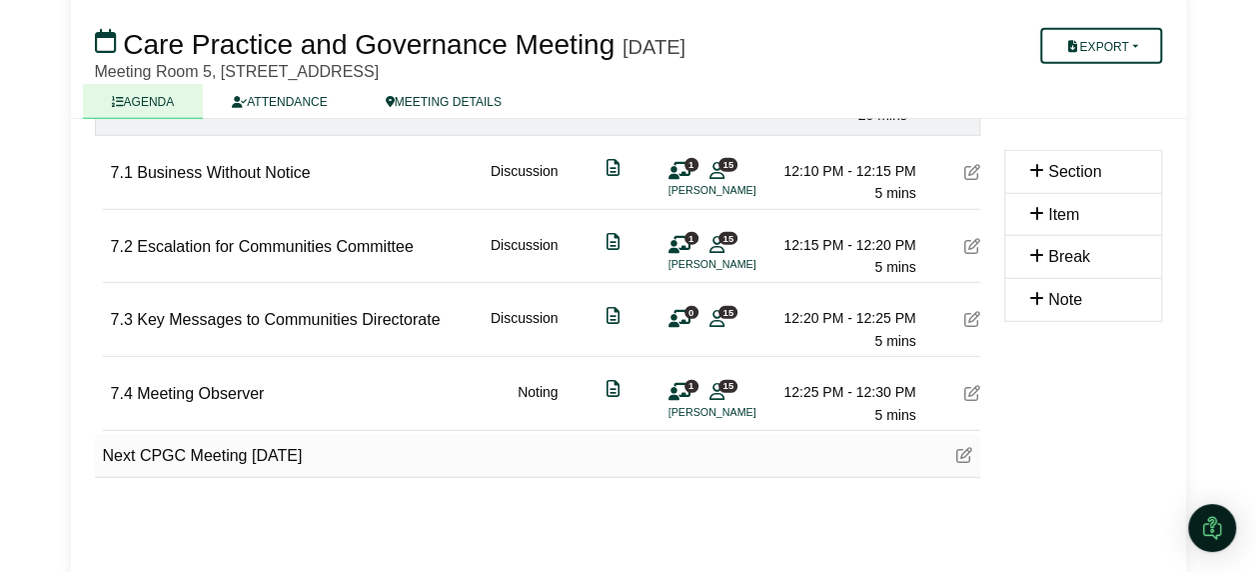
click at [672, 319] on icon at bounding box center [680, 319] width 22 height 1
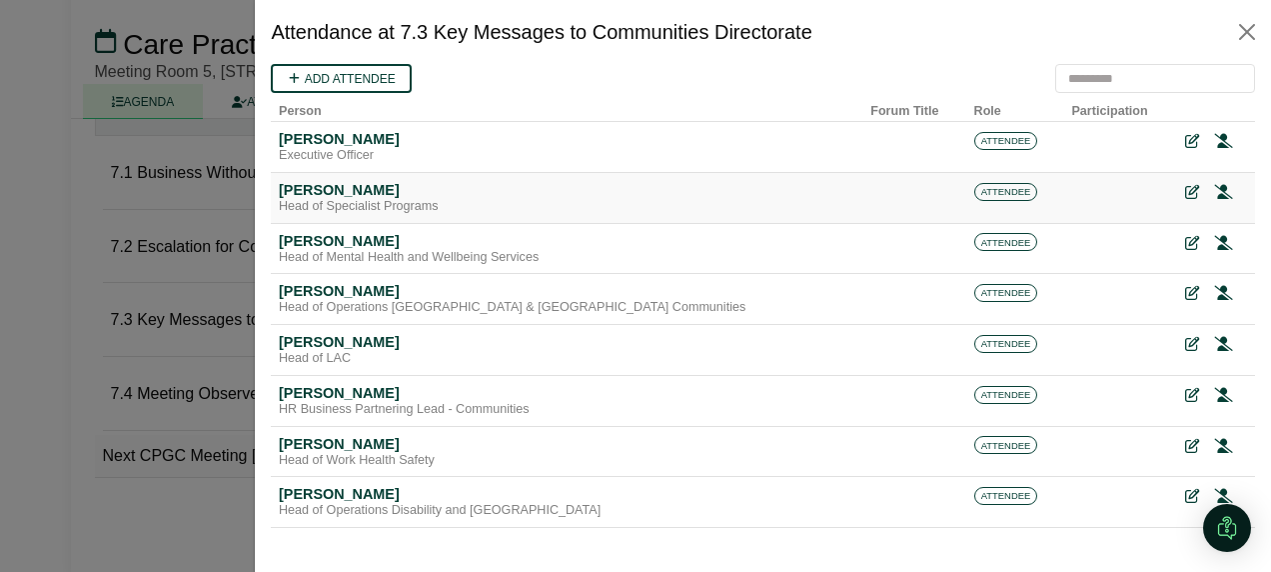
scroll to position [0, 0]
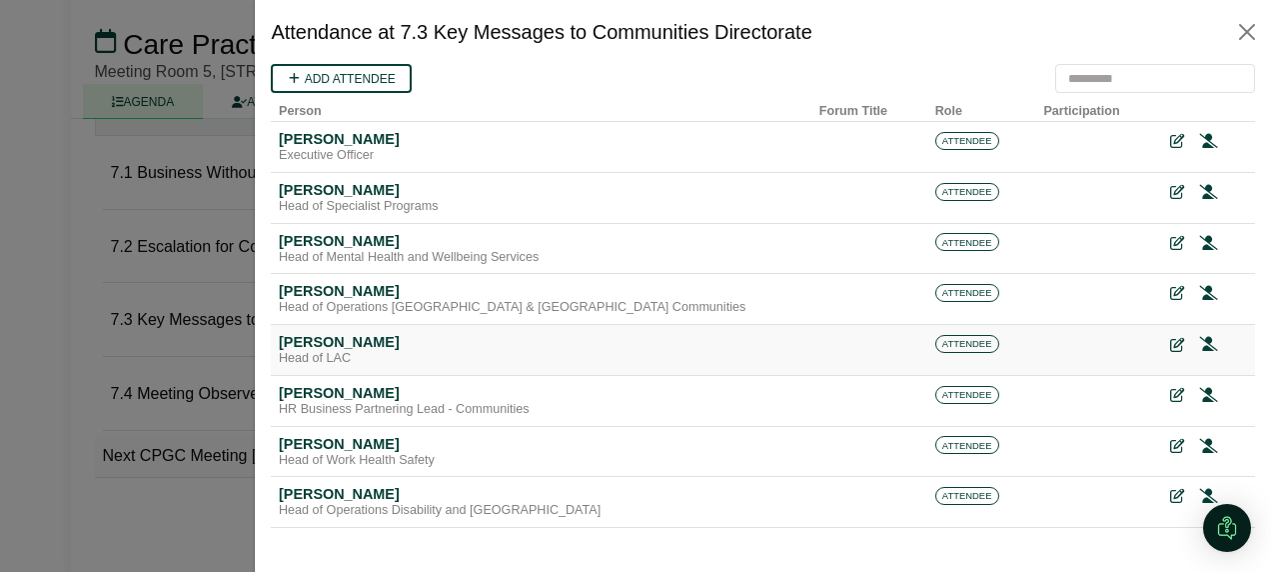
click at [1170, 346] on icon at bounding box center [1177, 345] width 14 height 14
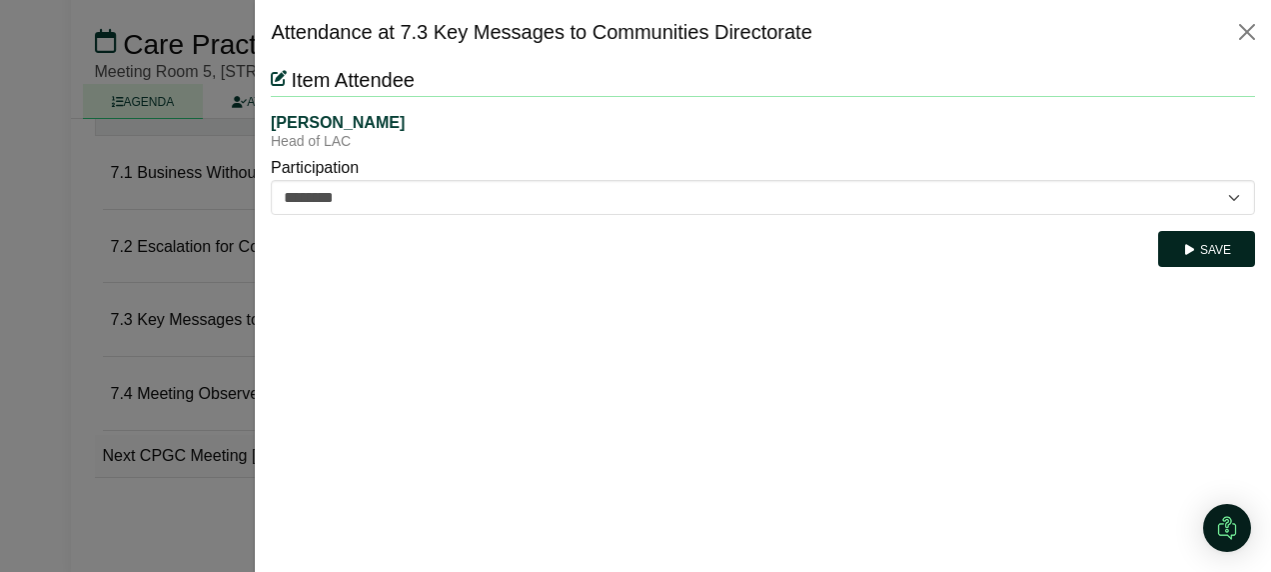
click at [1225, 244] on button "Save" at bounding box center [1206, 249] width 97 height 36
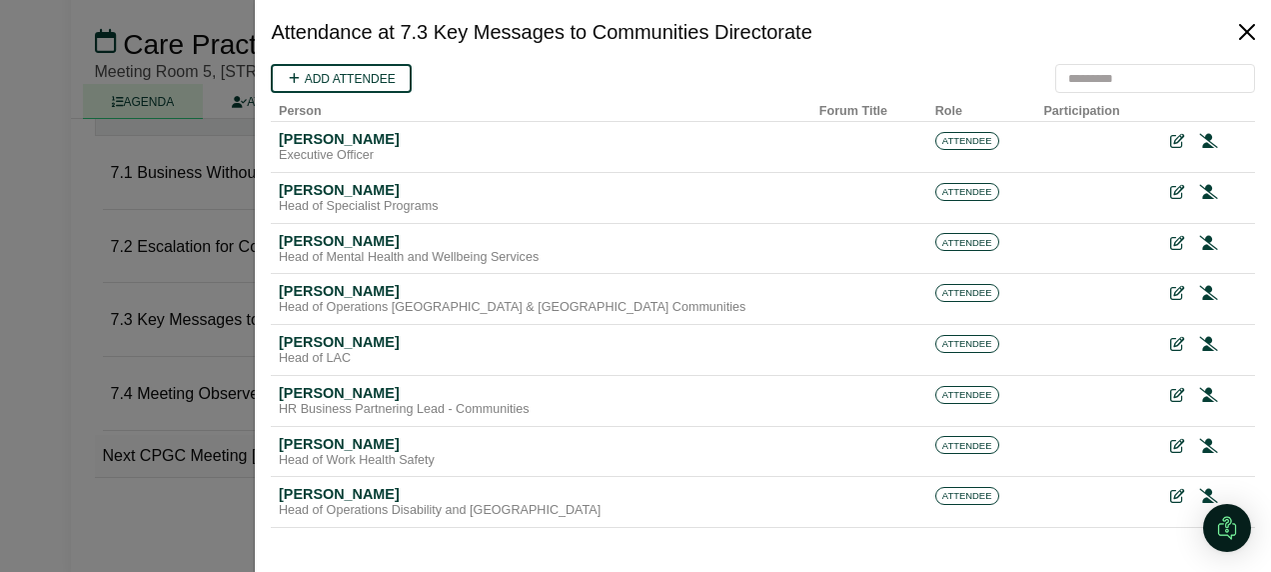
click at [1248, 24] on button "Close" at bounding box center [1247, 32] width 32 height 32
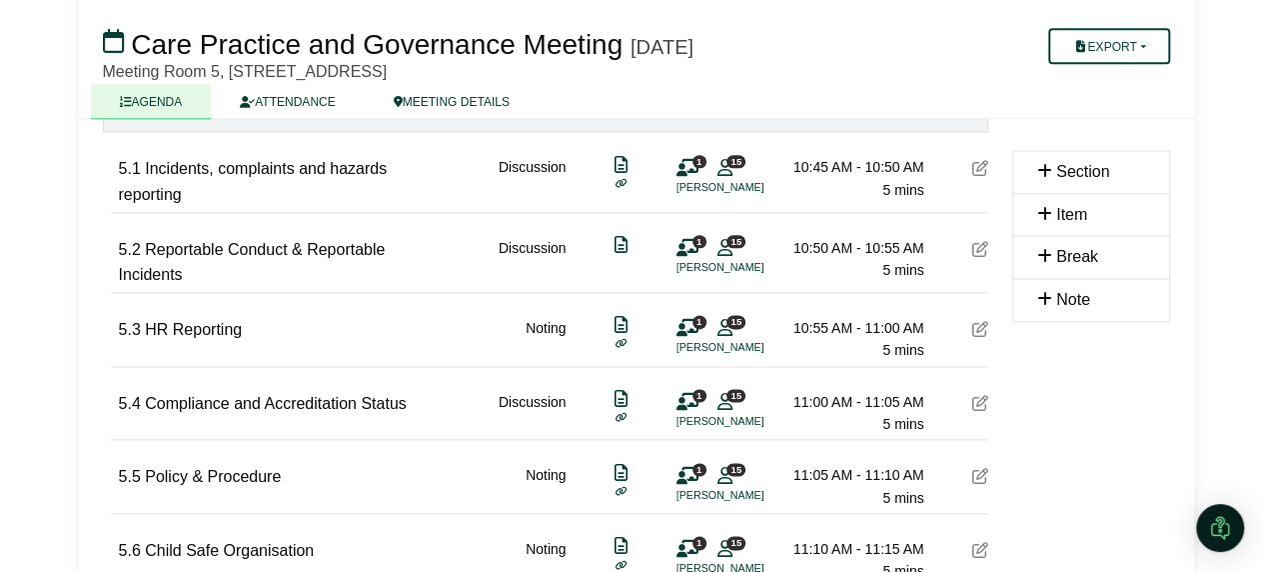
scroll to position [1125, 0]
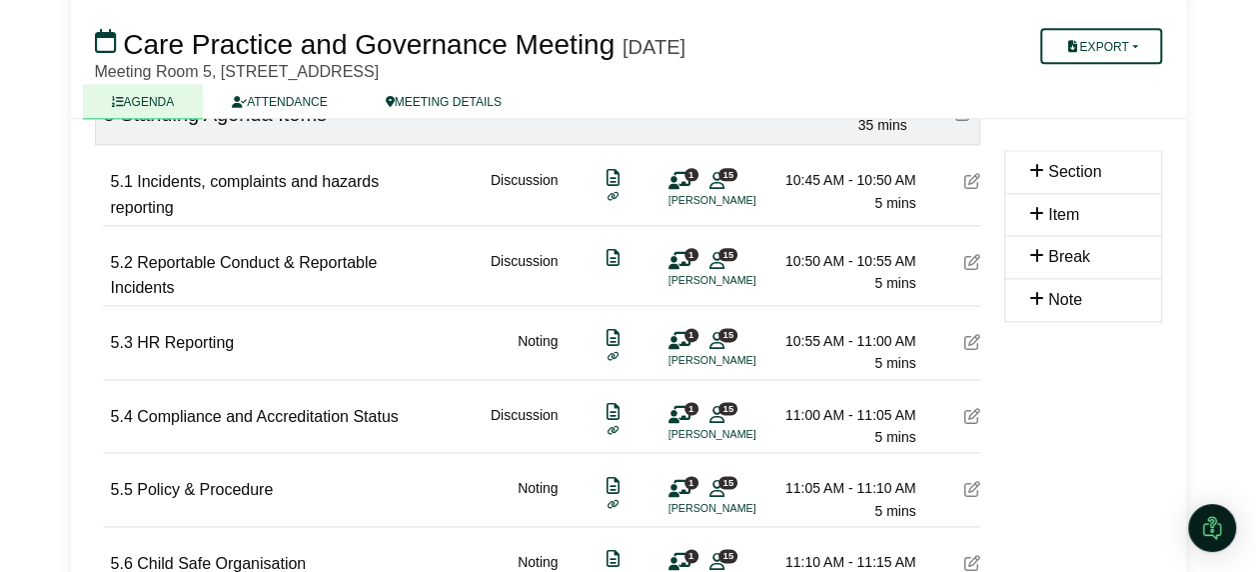
click at [614, 257] on icon at bounding box center [613, 257] width 13 height 1
click at [963, 252] on div "5.2 Reportable Conduct & Reportable Incidents Discussion 1 15 Robin Grady 10:50…" at bounding box center [545, 263] width 869 height 75
click at [973, 262] on div at bounding box center [972, 263] width 16 height 26
click at [975, 254] on icon at bounding box center [972, 262] width 16 height 16
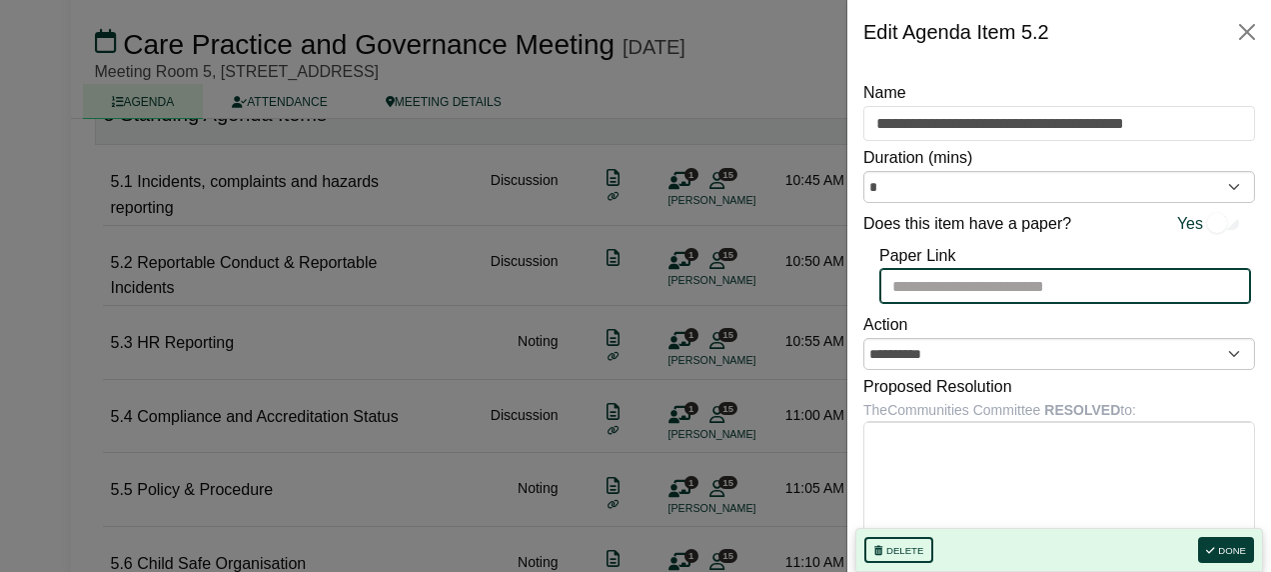
click at [985, 287] on input "Paper Link" at bounding box center [1065, 286] width 372 height 36
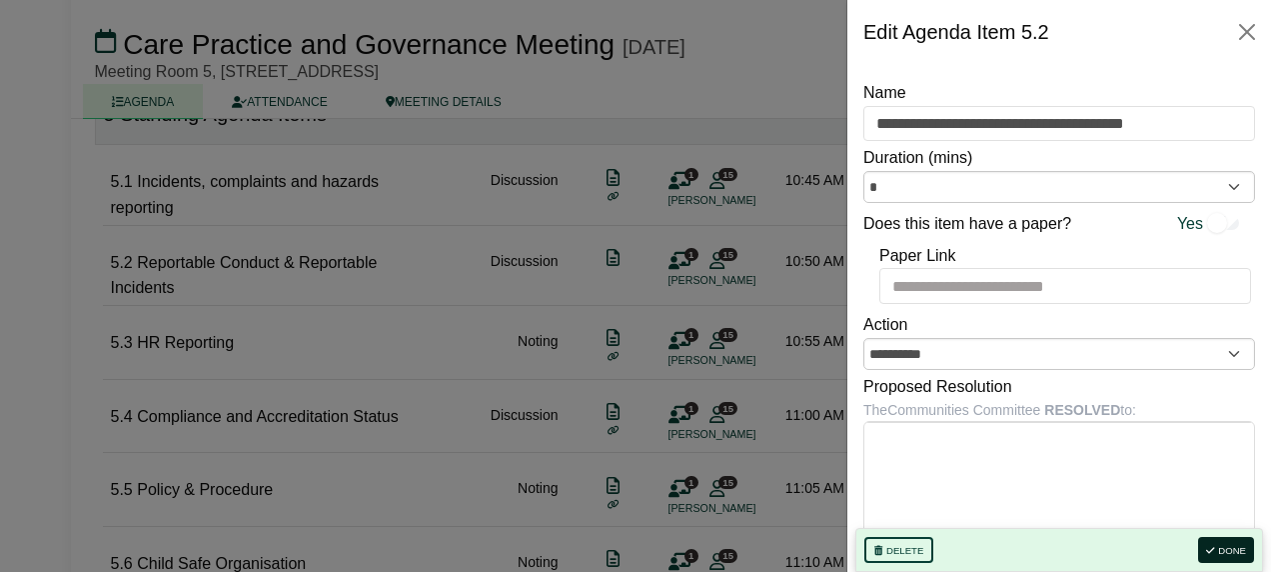
drag, startPoint x: 1237, startPoint y: 548, endPoint x: 1258, endPoint y: 550, distance: 21.1
click at [1237, 548] on button "Done" at bounding box center [1226, 550] width 56 height 26
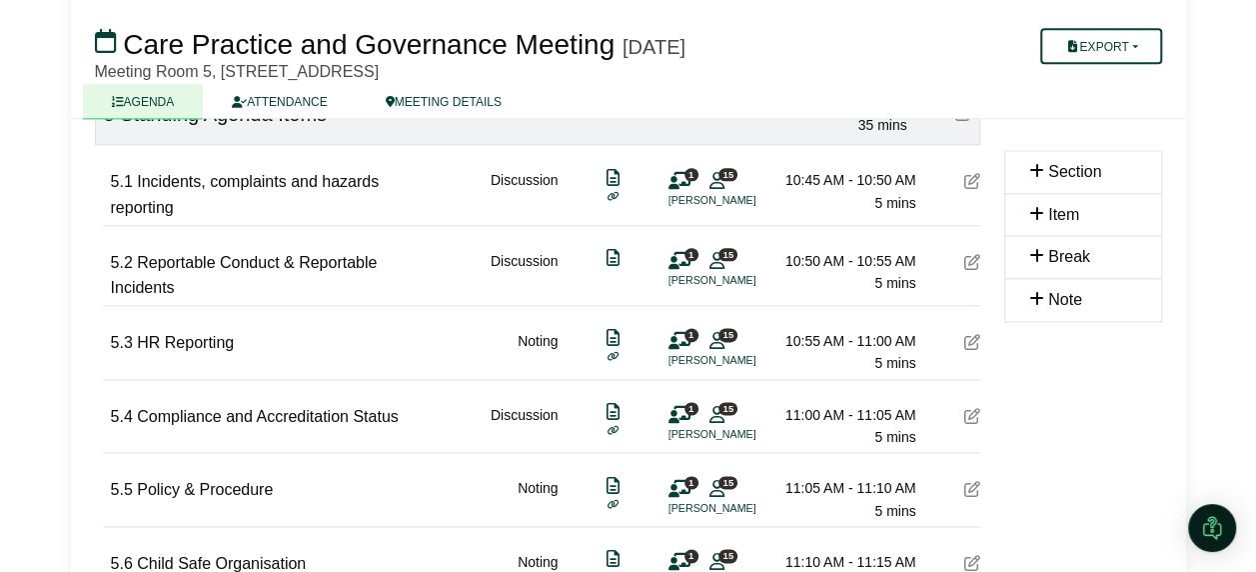
click at [966, 254] on icon at bounding box center [972, 262] width 16 height 16
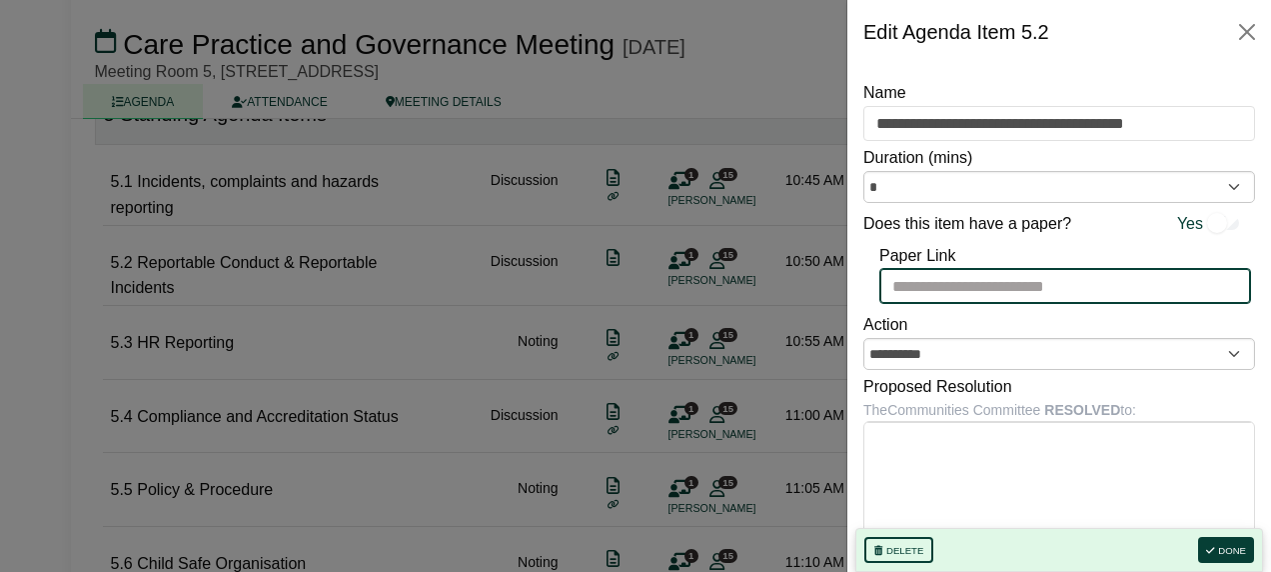
click at [921, 287] on input "Paper Link" at bounding box center [1065, 286] width 372 height 36
paste input "**********"
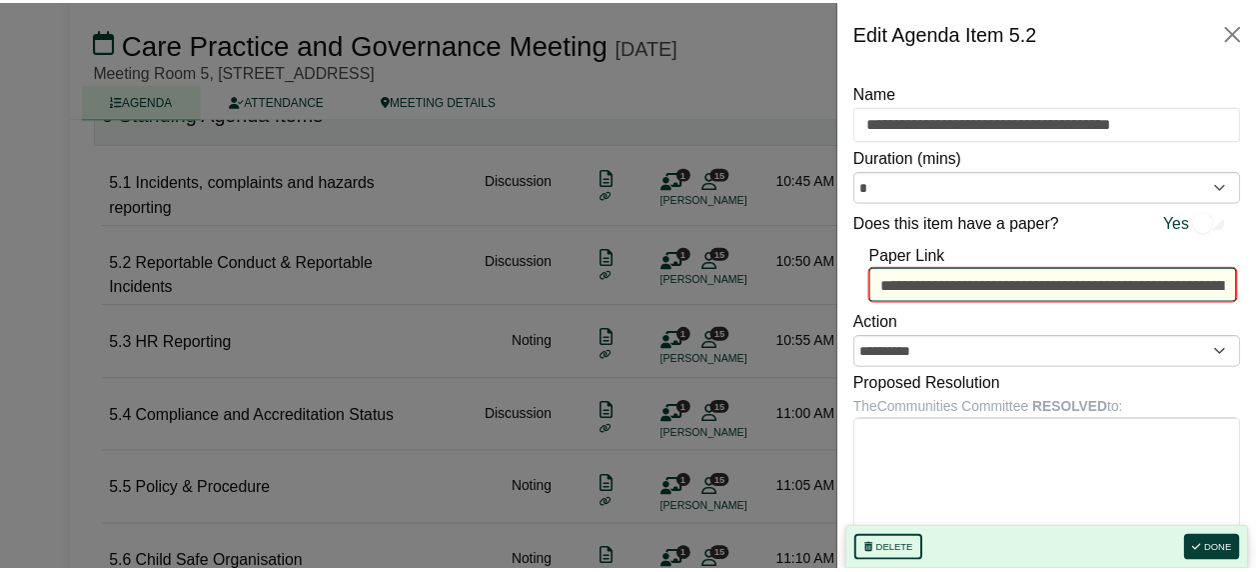
scroll to position [0, 2149]
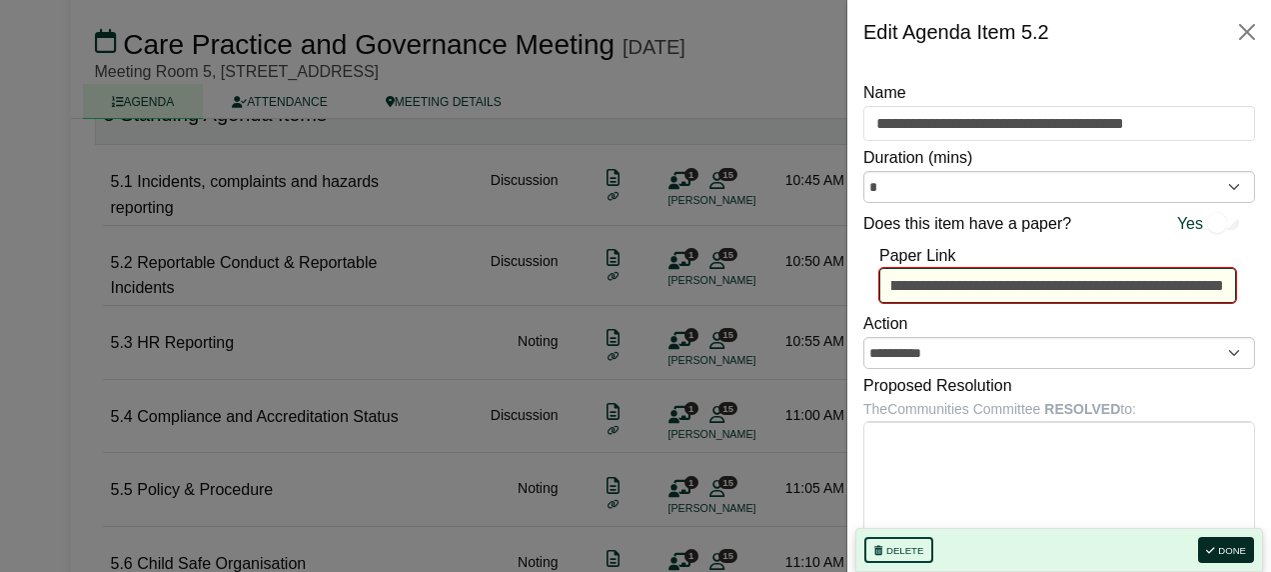
type input "**********"
click at [1232, 543] on button "Done" at bounding box center [1226, 550] width 56 height 26
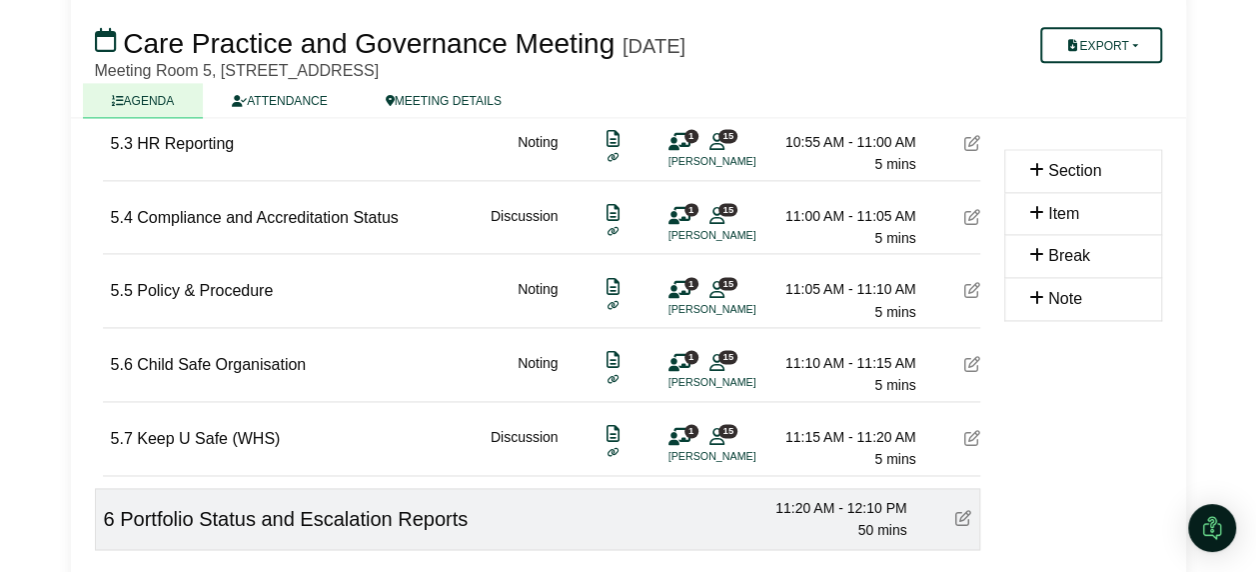
scroll to position [1325, 0]
